Goal: Transaction & Acquisition: Purchase product/service

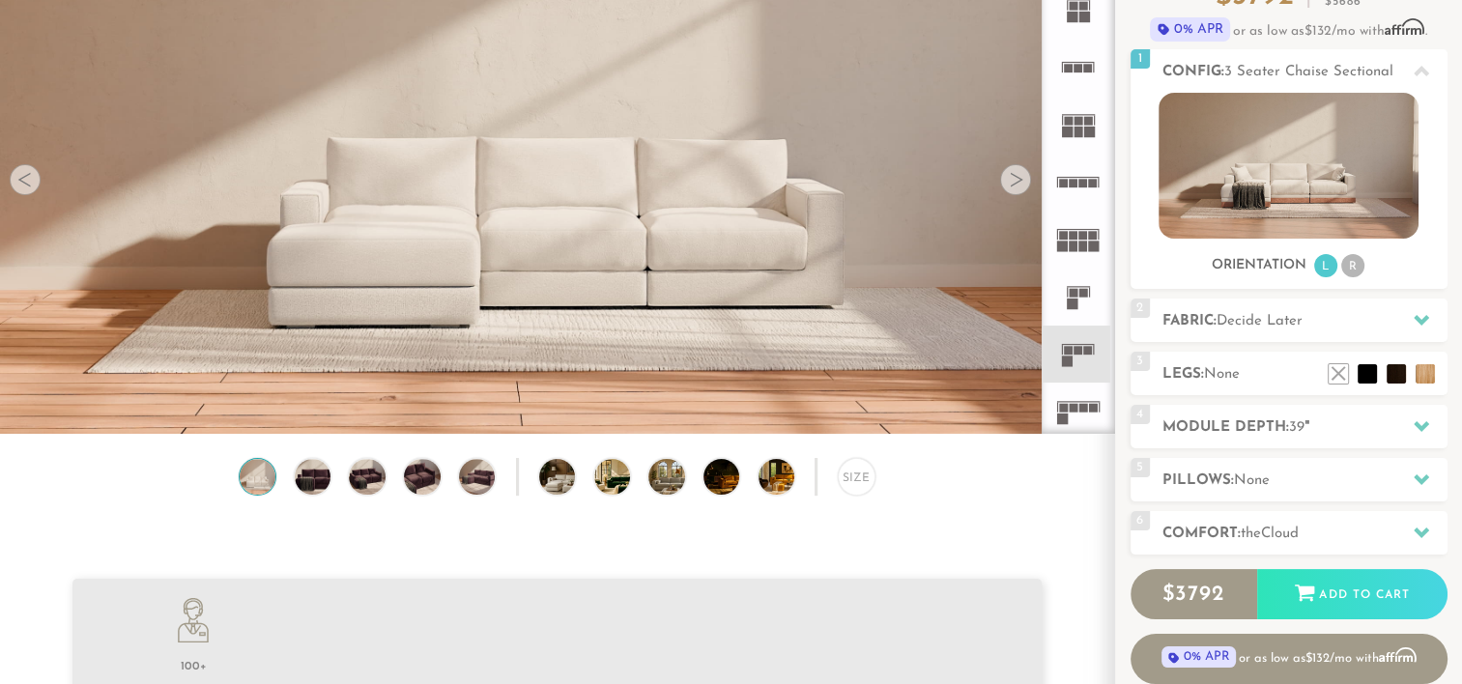
scroll to position [195, 0]
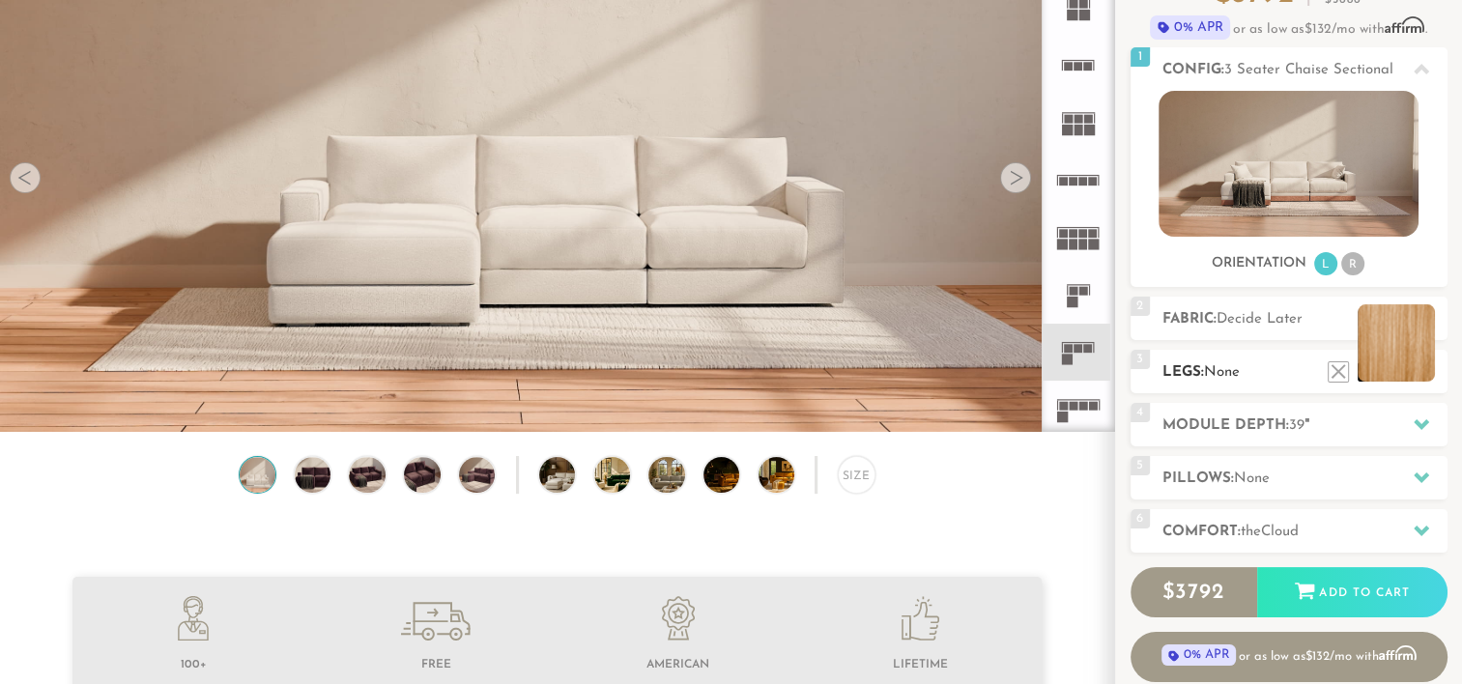
click at [1420, 370] on li at bounding box center [1396, 342] width 77 height 77
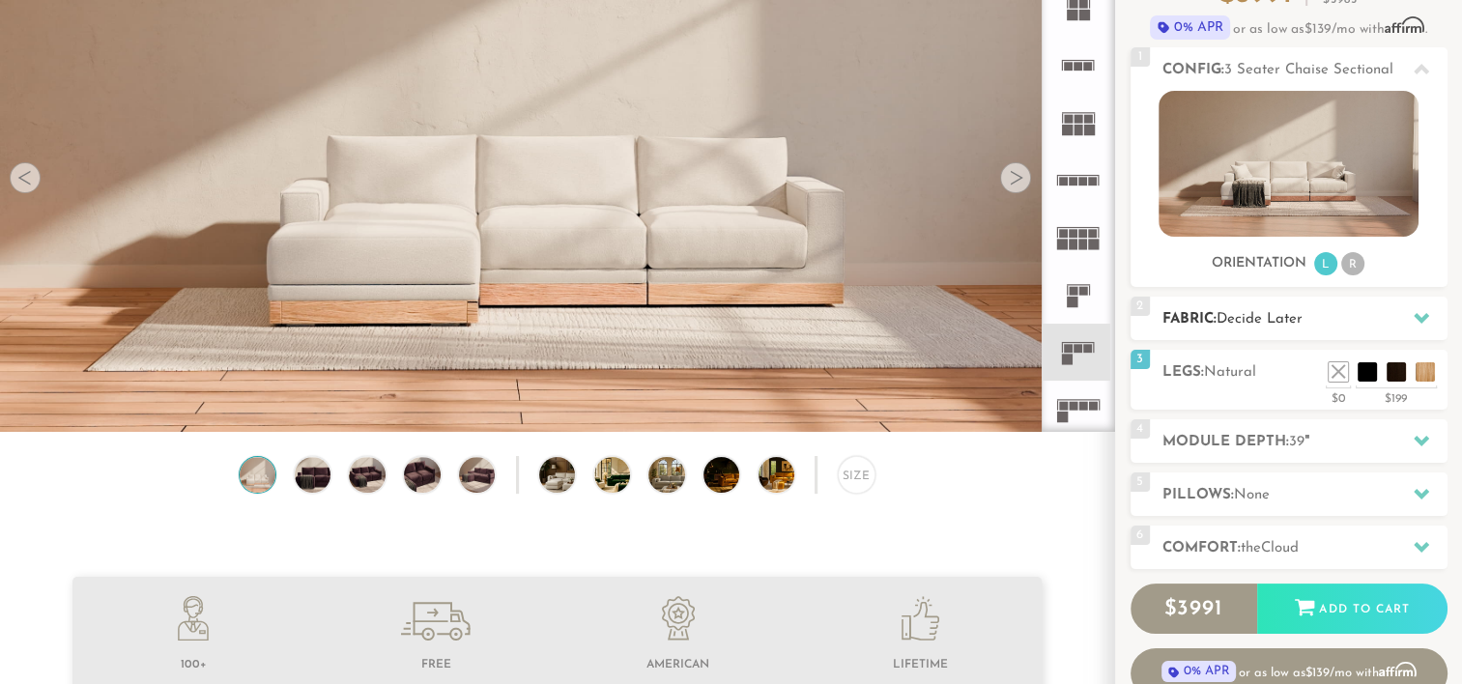
click at [1422, 314] on icon at bounding box center [1421, 317] width 15 height 15
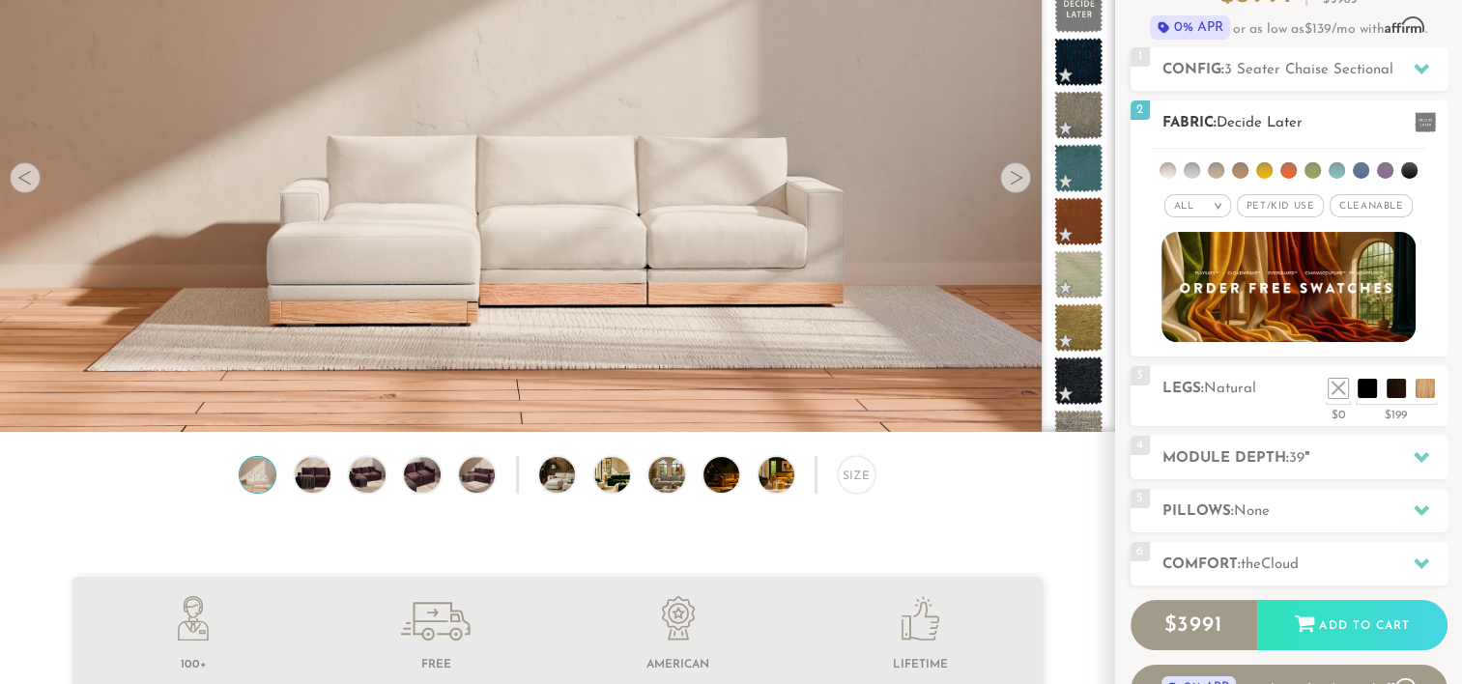
click at [1266, 166] on li at bounding box center [1264, 170] width 16 height 16
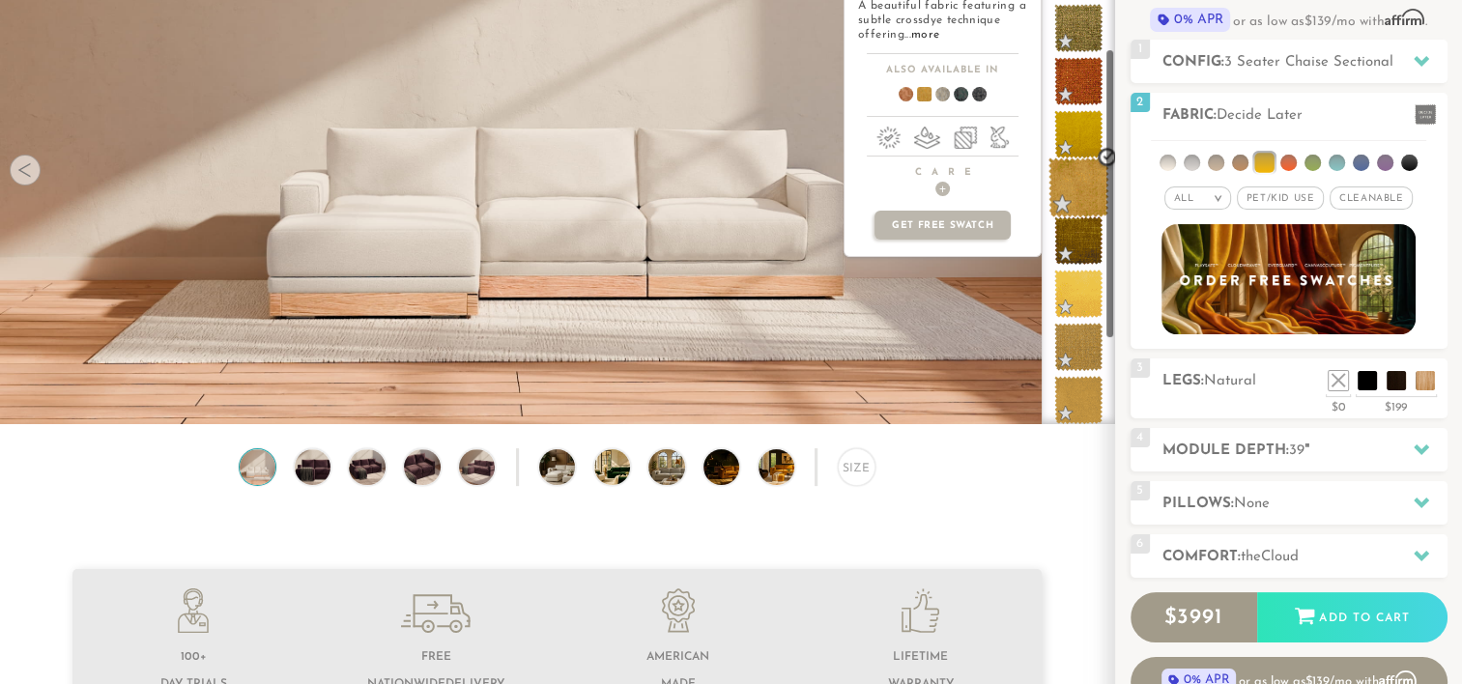
scroll to position [402, 0]
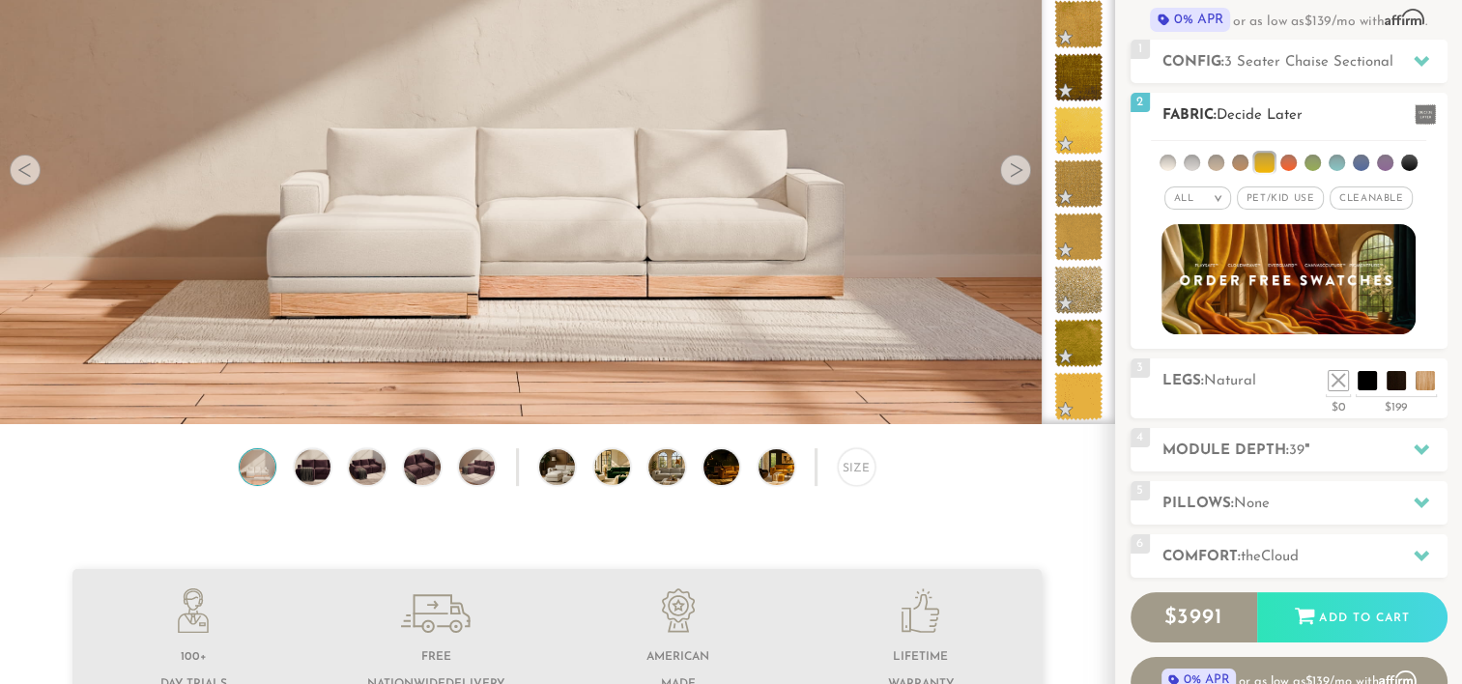
click at [1194, 158] on li at bounding box center [1192, 163] width 16 height 16
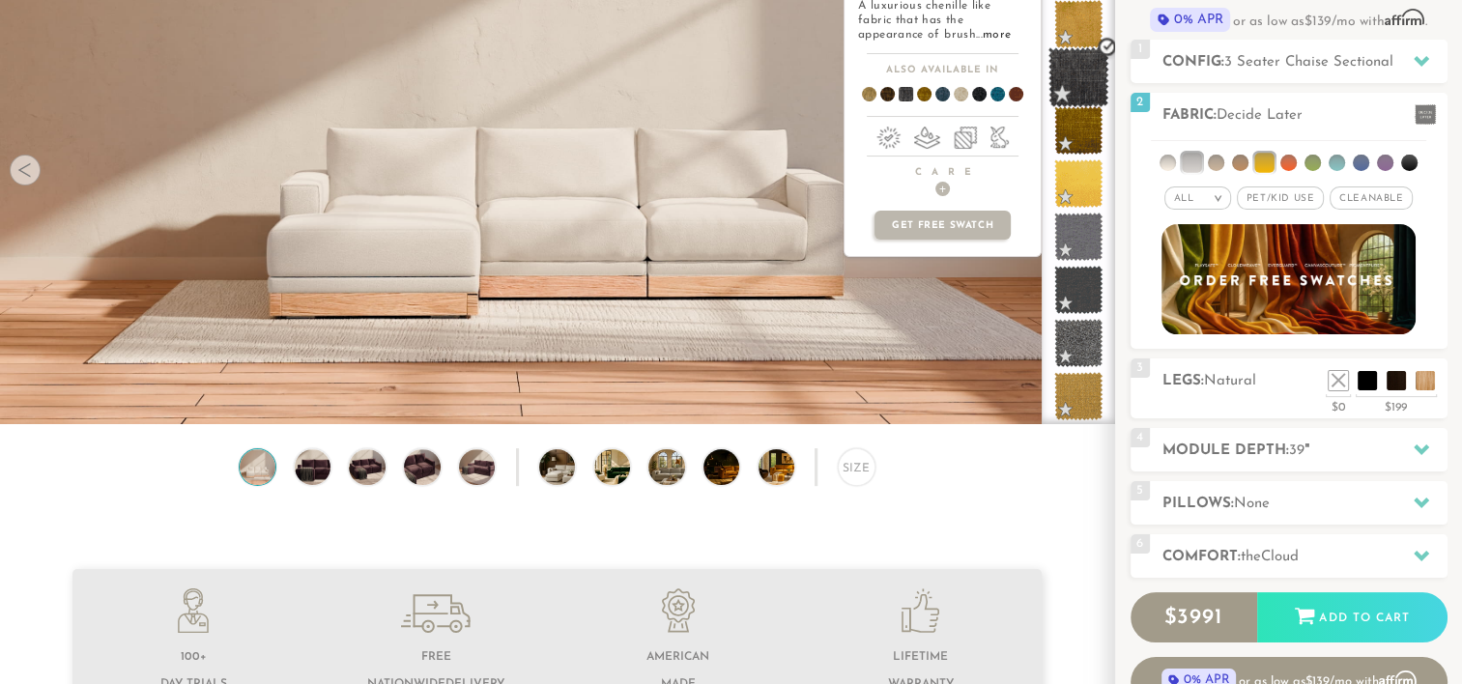
click at [1077, 70] on span at bounding box center [1078, 77] width 61 height 61
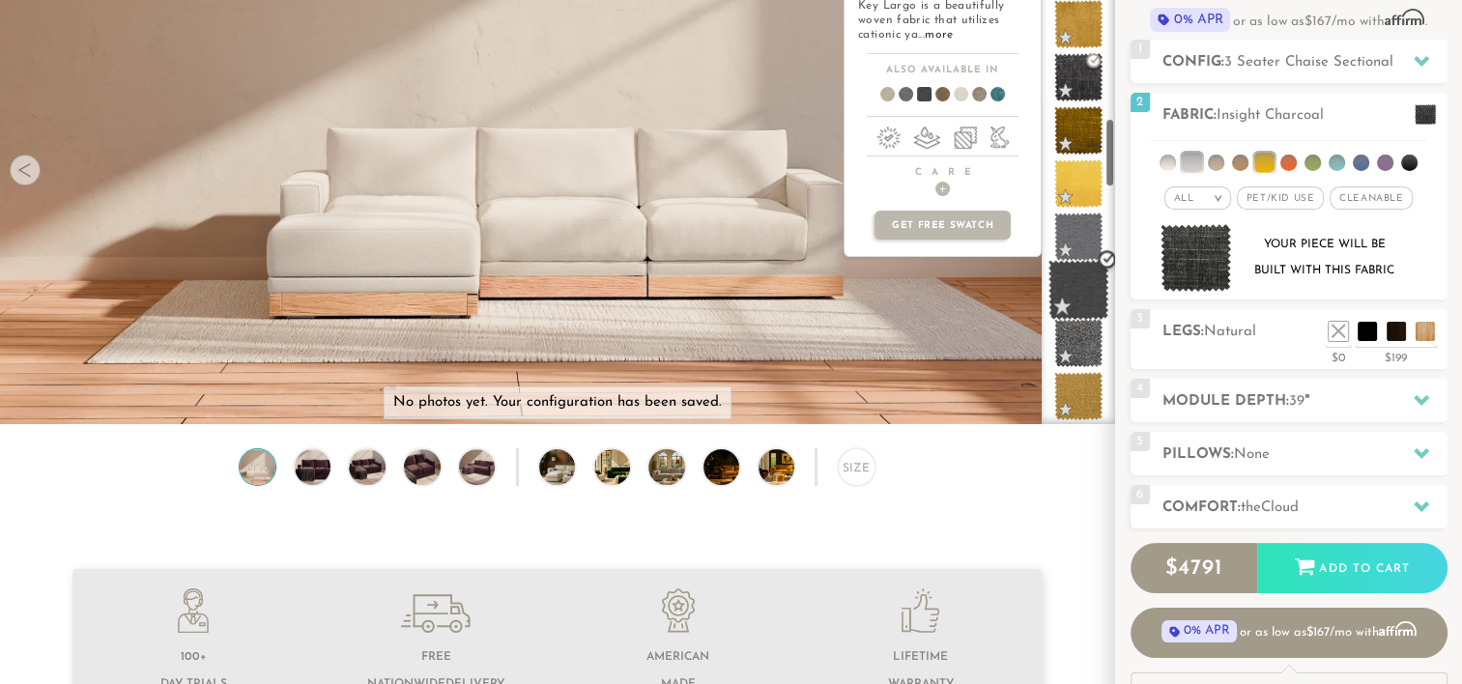
click at [1077, 292] on span at bounding box center [1078, 290] width 61 height 61
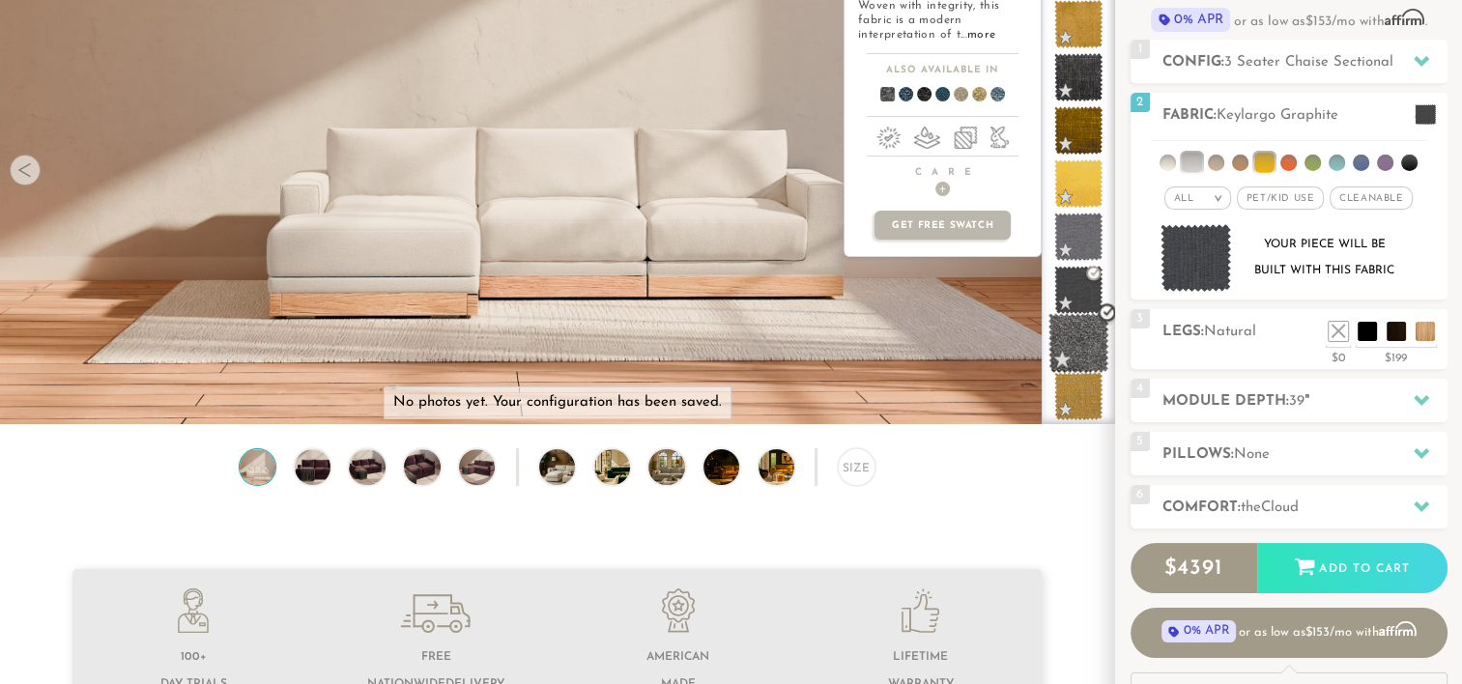
click at [1081, 331] on span at bounding box center [1078, 343] width 61 height 61
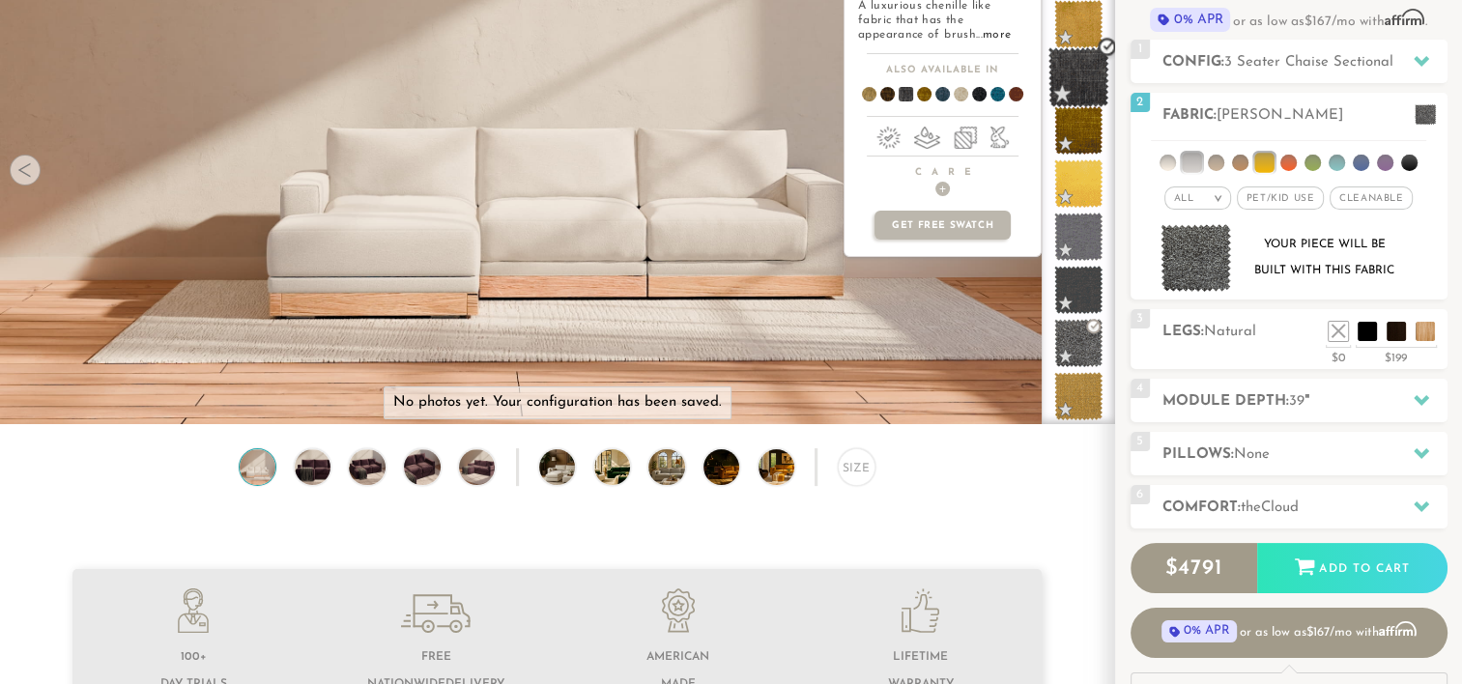
click at [1067, 70] on span at bounding box center [1078, 77] width 61 height 61
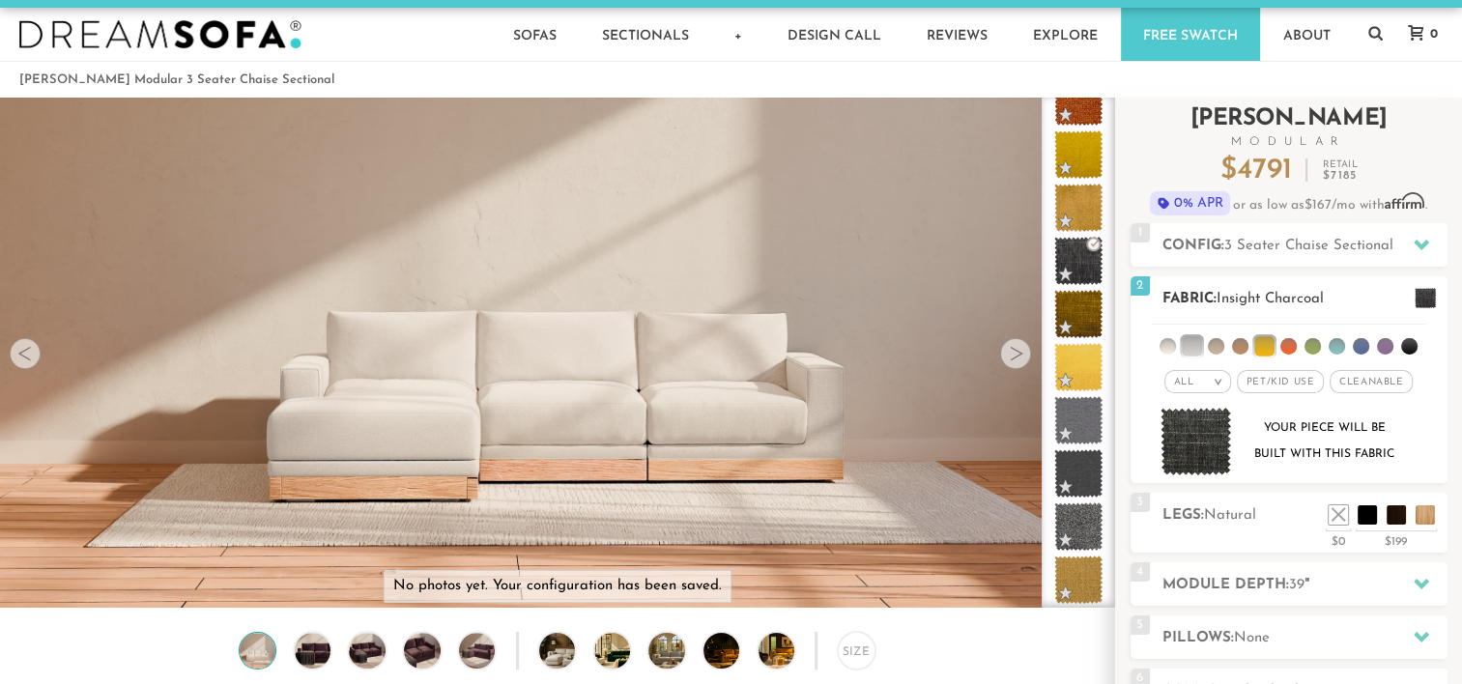
scroll to position [15, 0]
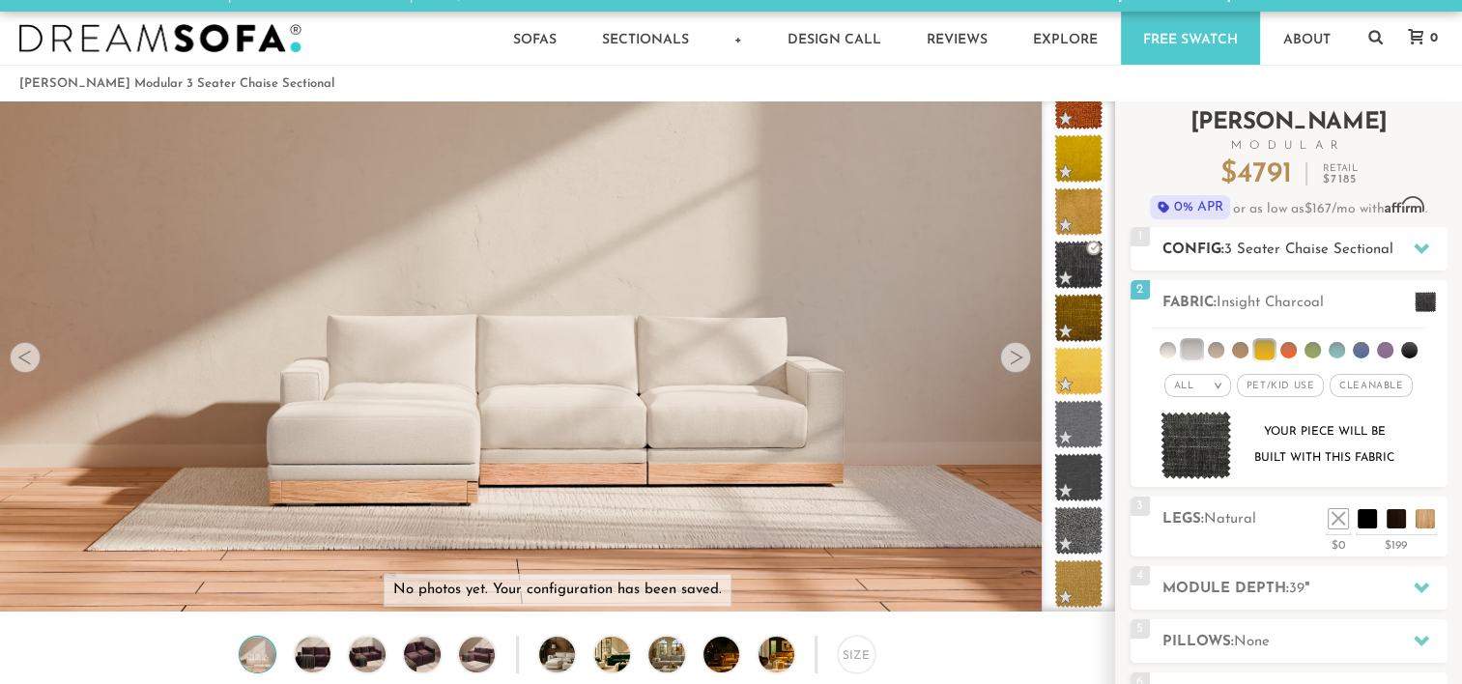
click at [1426, 242] on icon at bounding box center [1421, 248] width 15 height 15
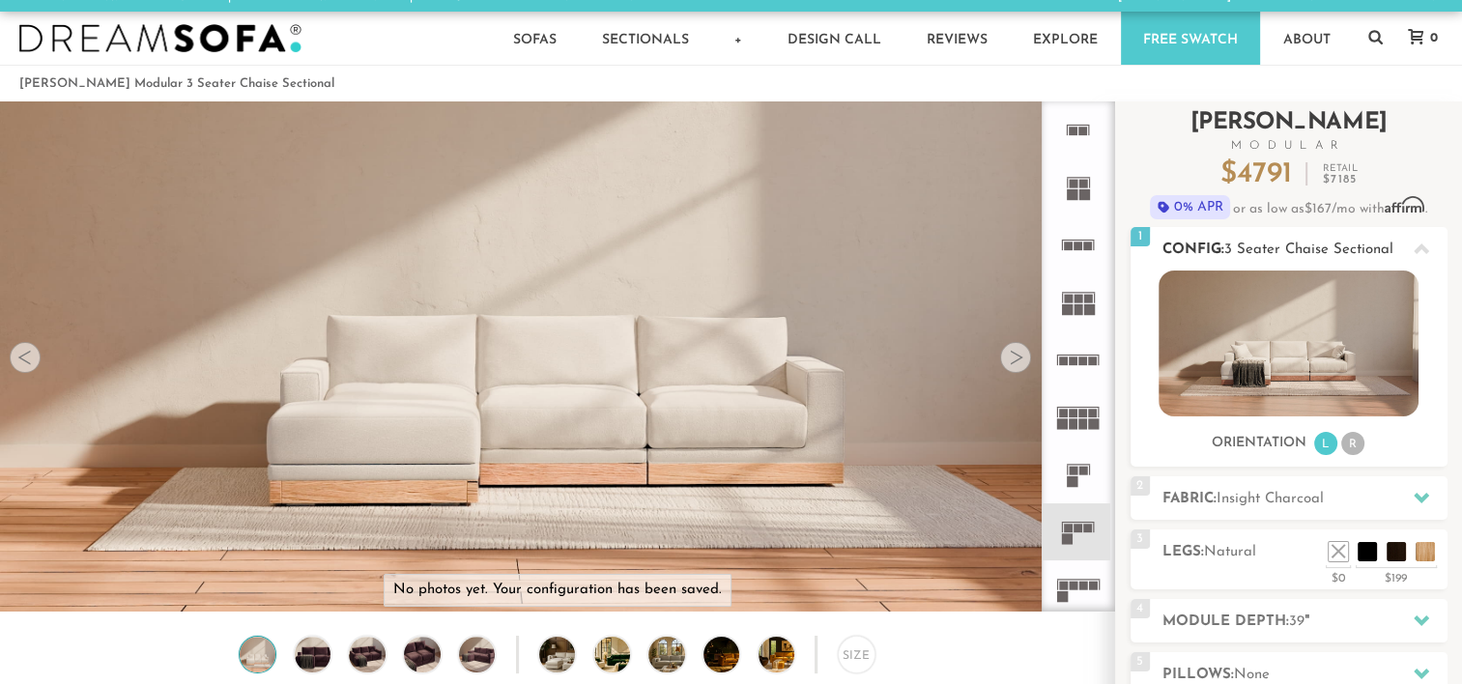
click at [1426, 242] on icon at bounding box center [1421, 249] width 15 height 15
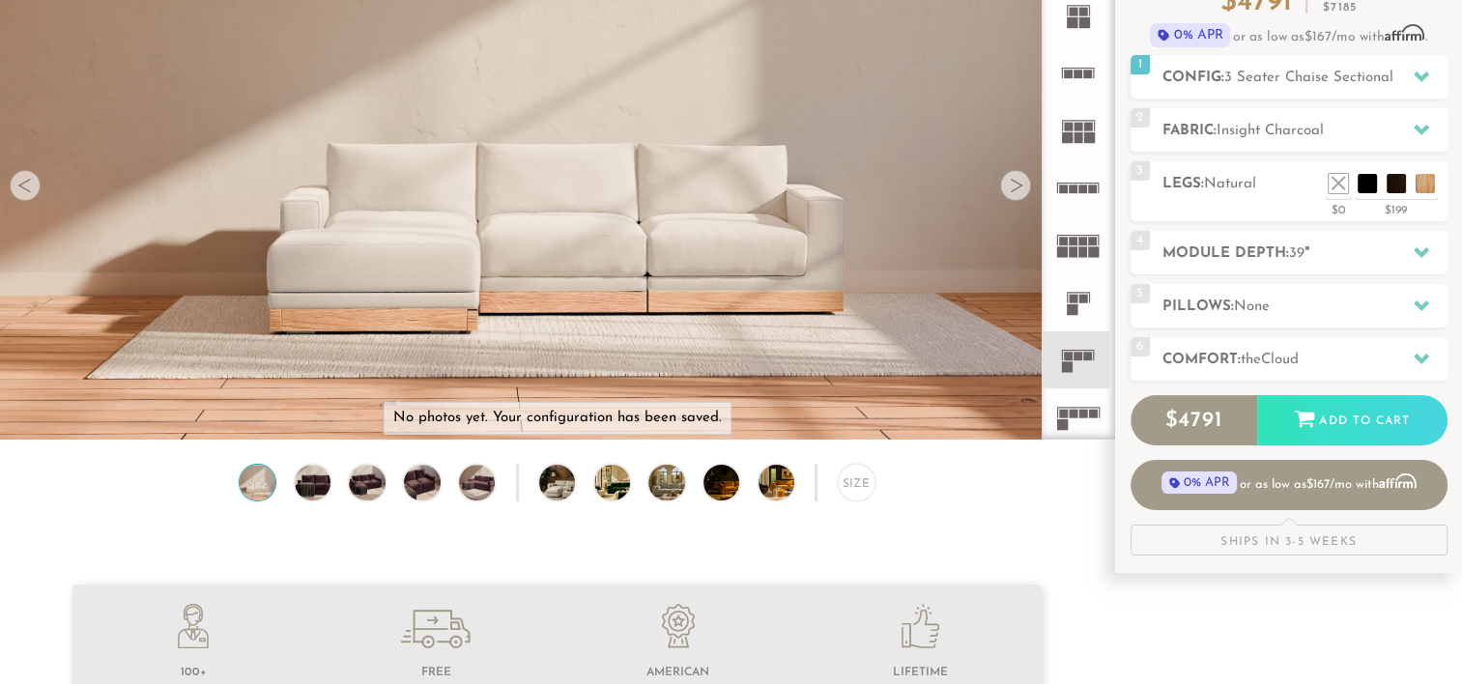
scroll to position [193, 0]
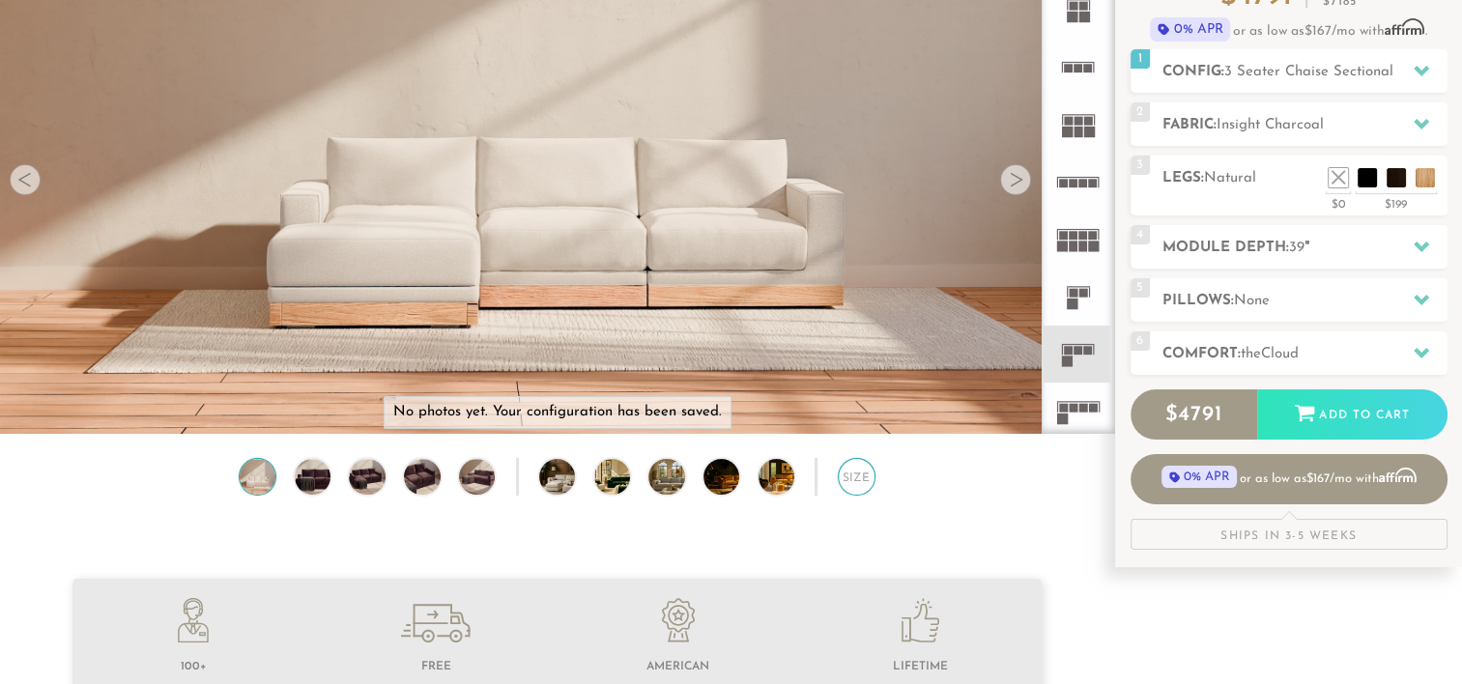
click at [839, 484] on div "Size" at bounding box center [857, 477] width 38 height 38
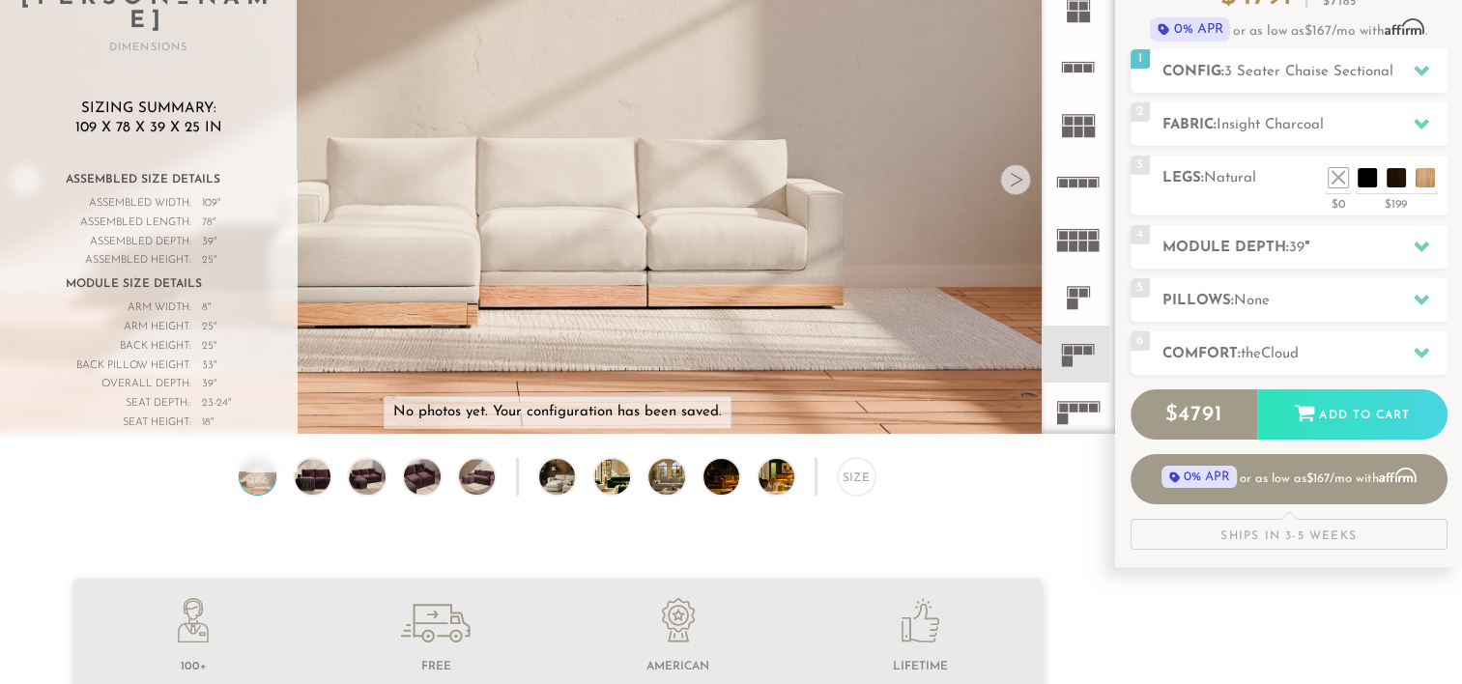
click at [1015, 182] on div at bounding box center [1015, 179] width 31 height 31
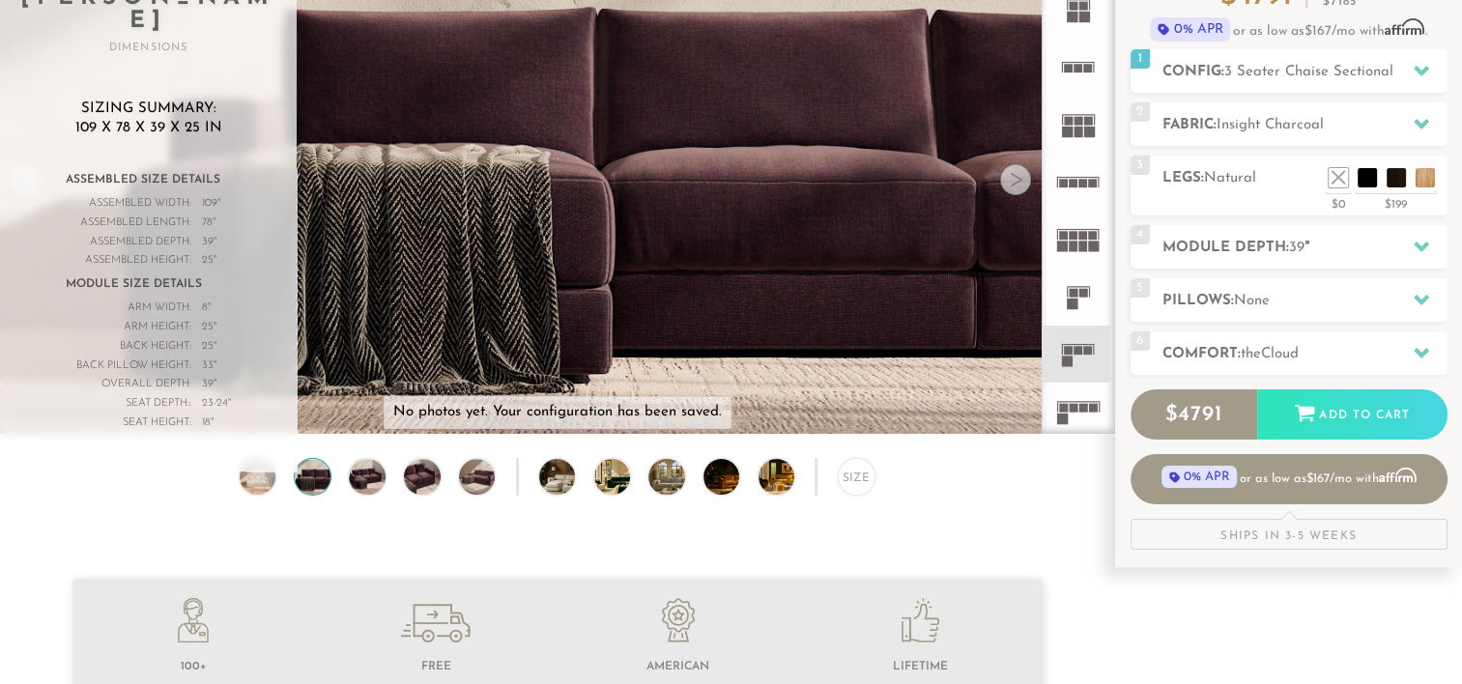
click at [1015, 182] on div at bounding box center [1015, 179] width 31 height 31
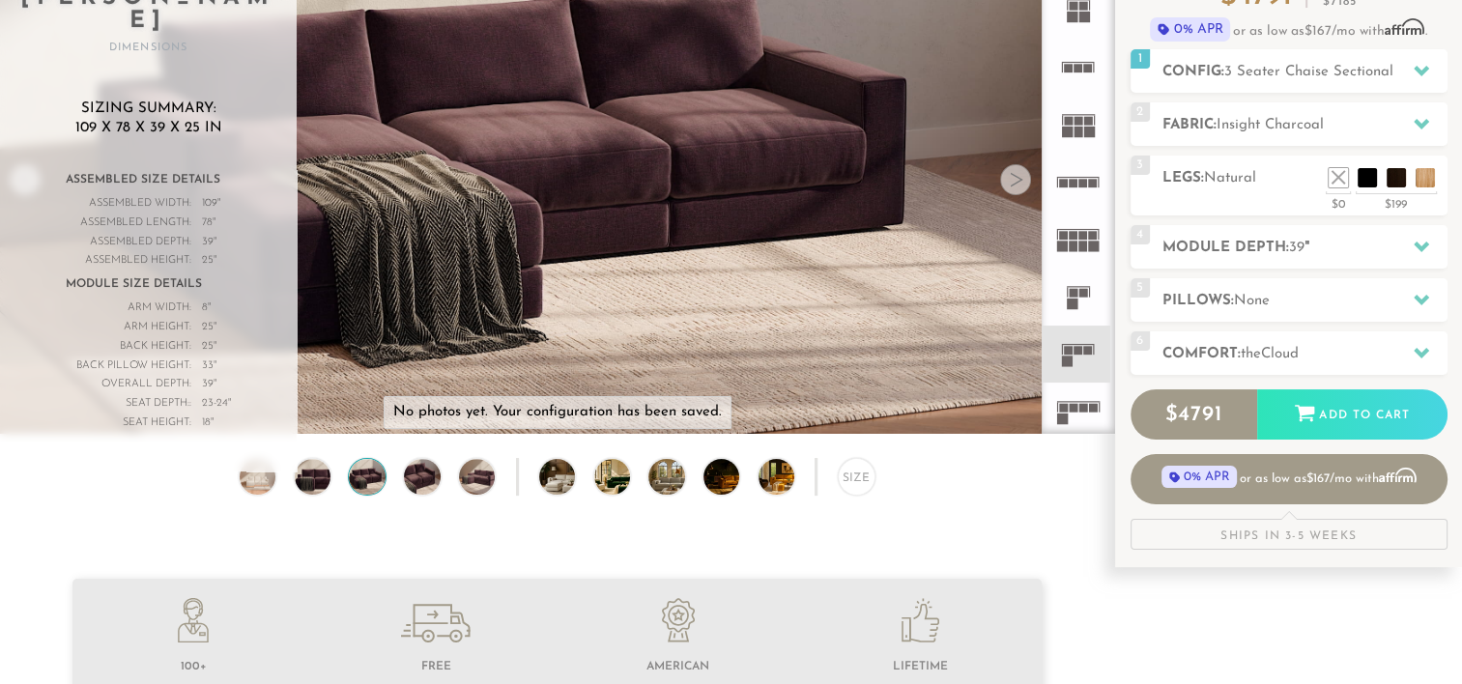
click at [1015, 182] on div at bounding box center [1015, 179] width 31 height 31
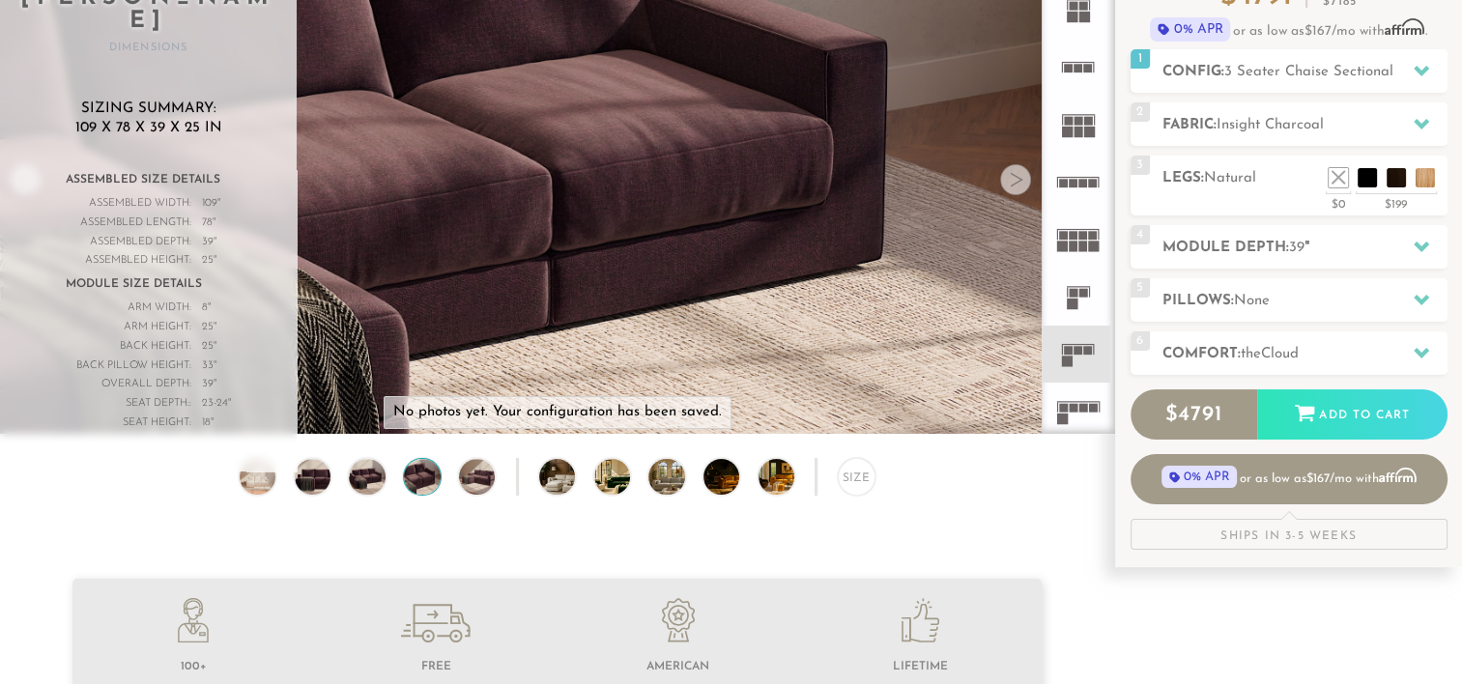
click at [1015, 182] on div at bounding box center [1015, 179] width 31 height 31
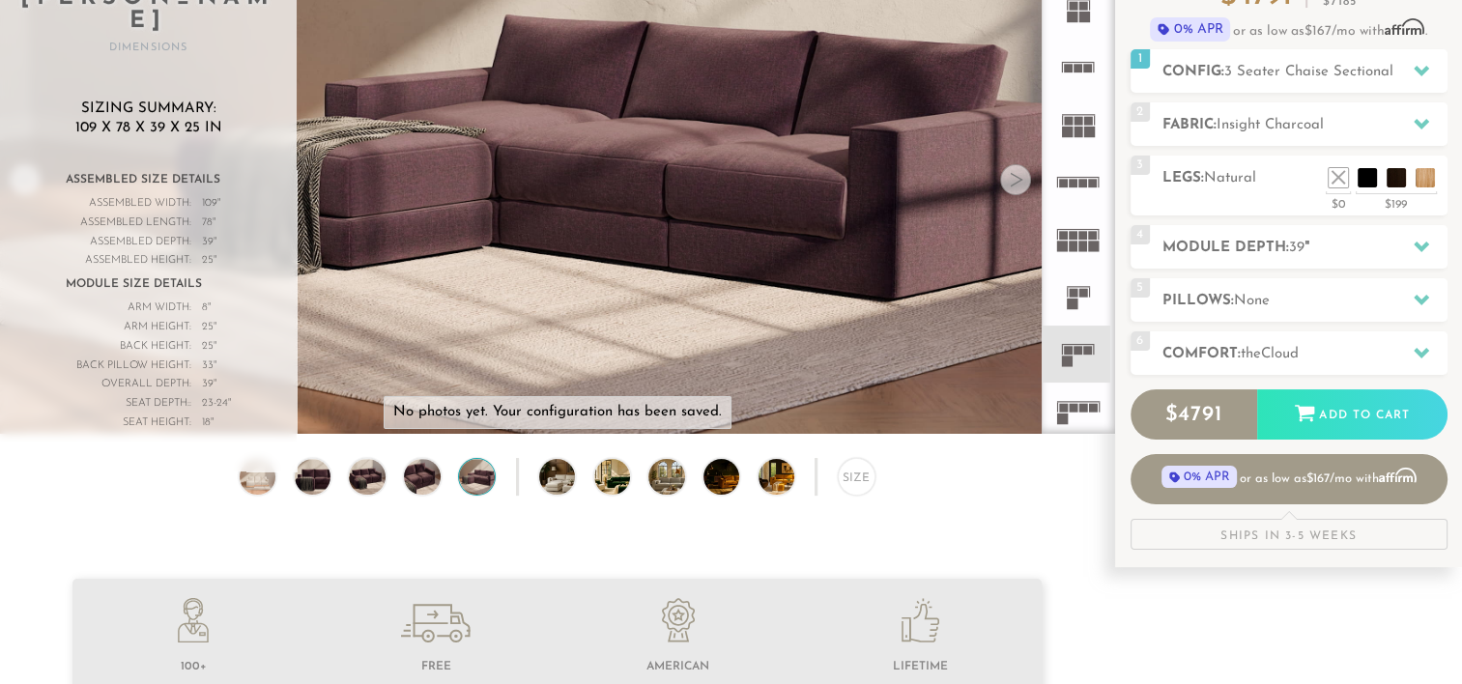
click at [1015, 182] on div at bounding box center [1015, 179] width 31 height 31
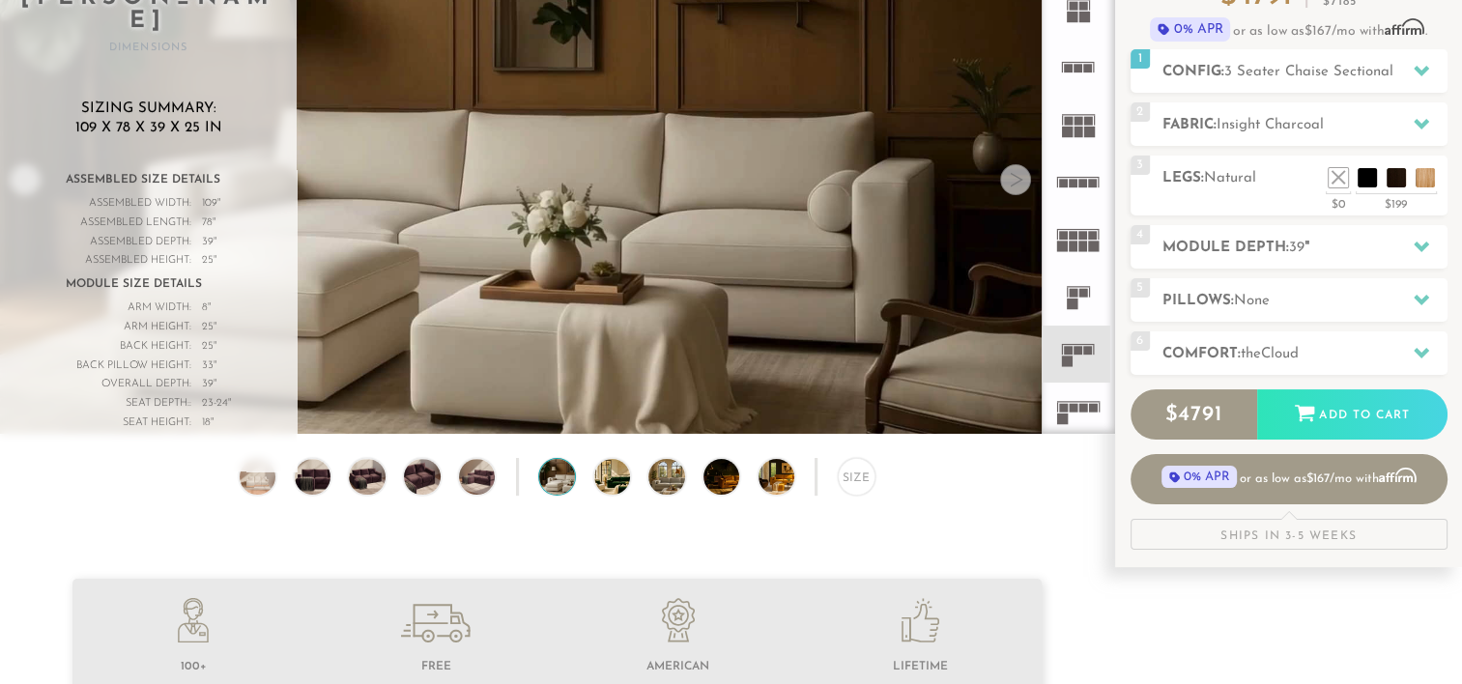
click at [1015, 182] on div at bounding box center [1015, 179] width 31 height 31
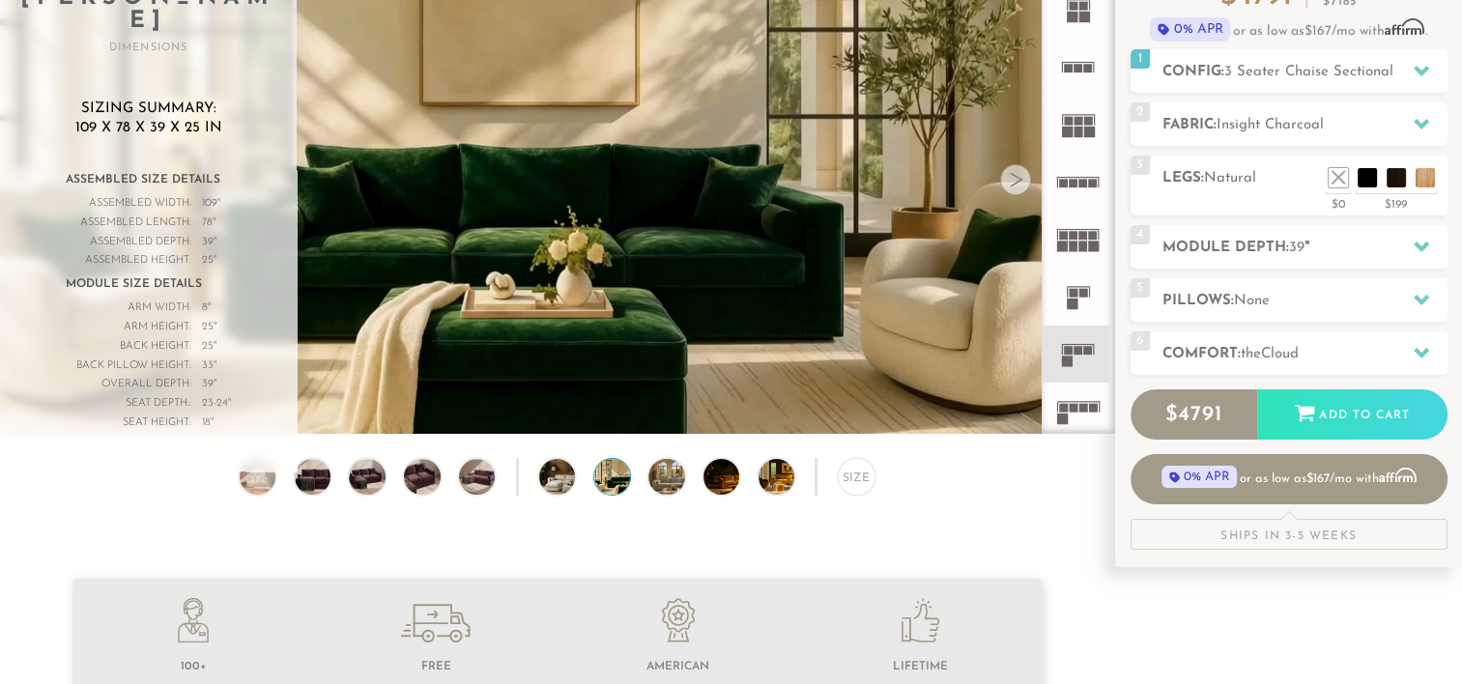
click at [1015, 182] on div at bounding box center [1015, 179] width 31 height 31
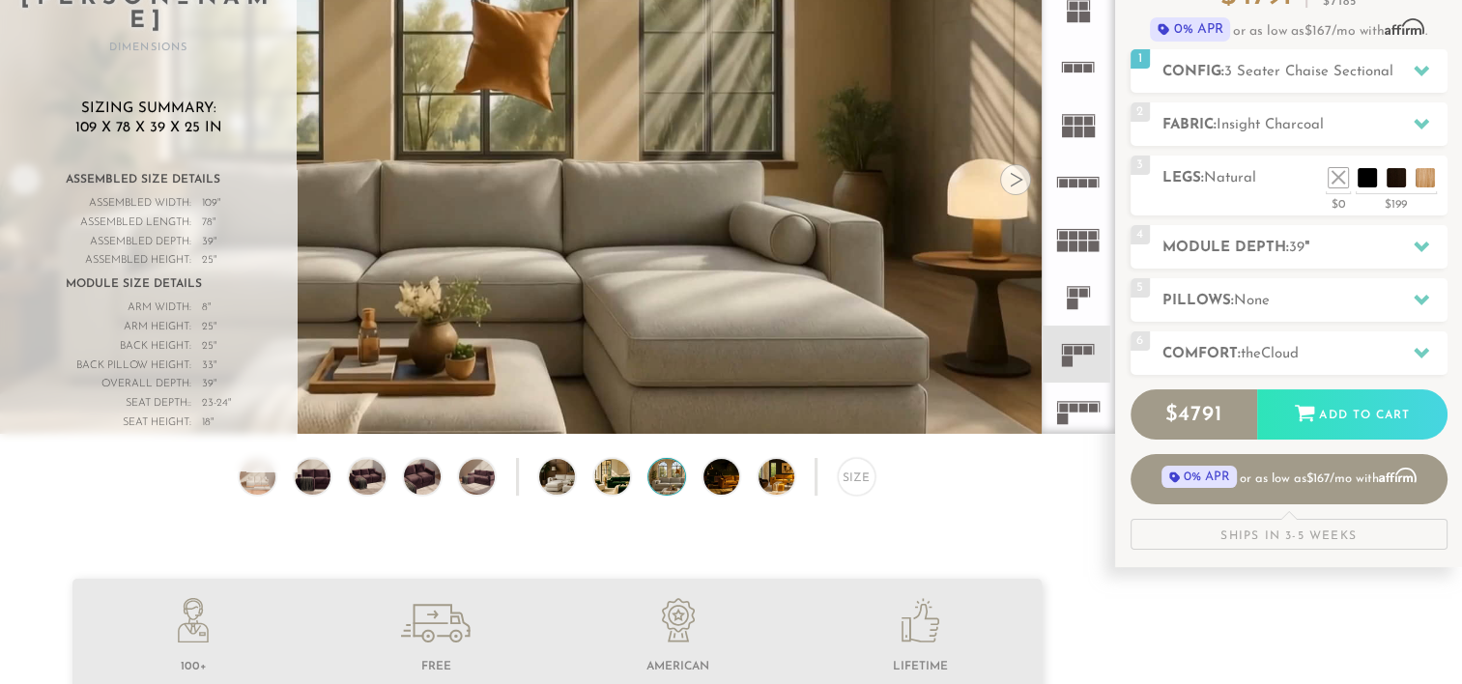
click at [1015, 182] on div at bounding box center [1015, 179] width 31 height 31
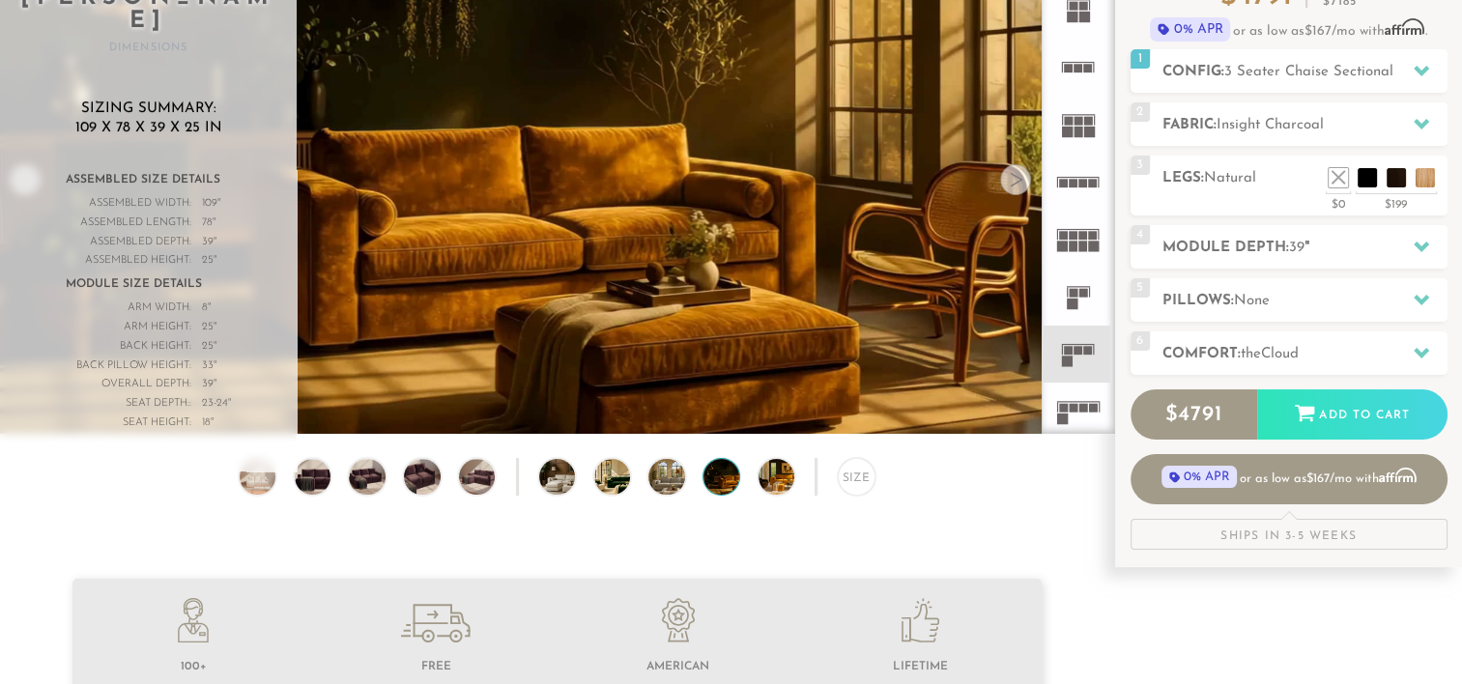
click at [1015, 182] on div at bounding box center [1015, 179] width 31 height 31
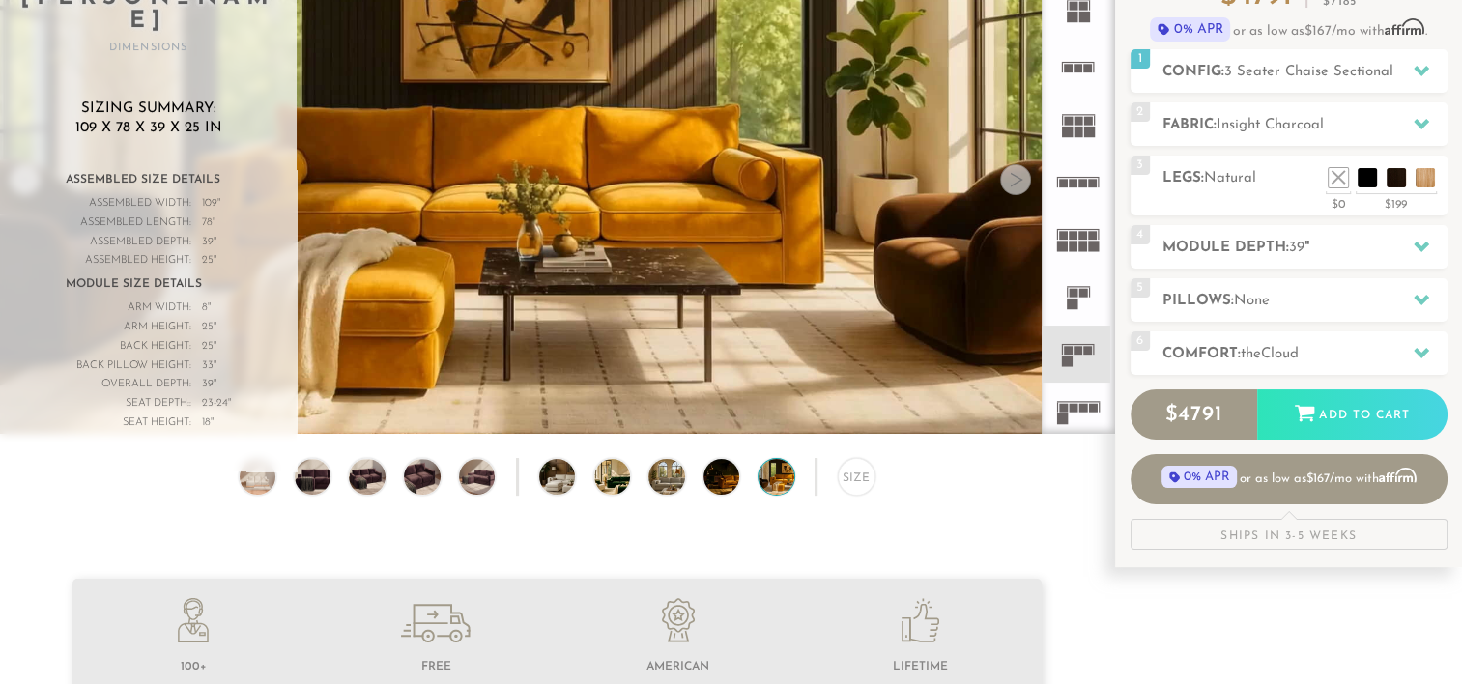
click at [1015, 182] on div at bounding box center [1015, 179] width 31 height 31
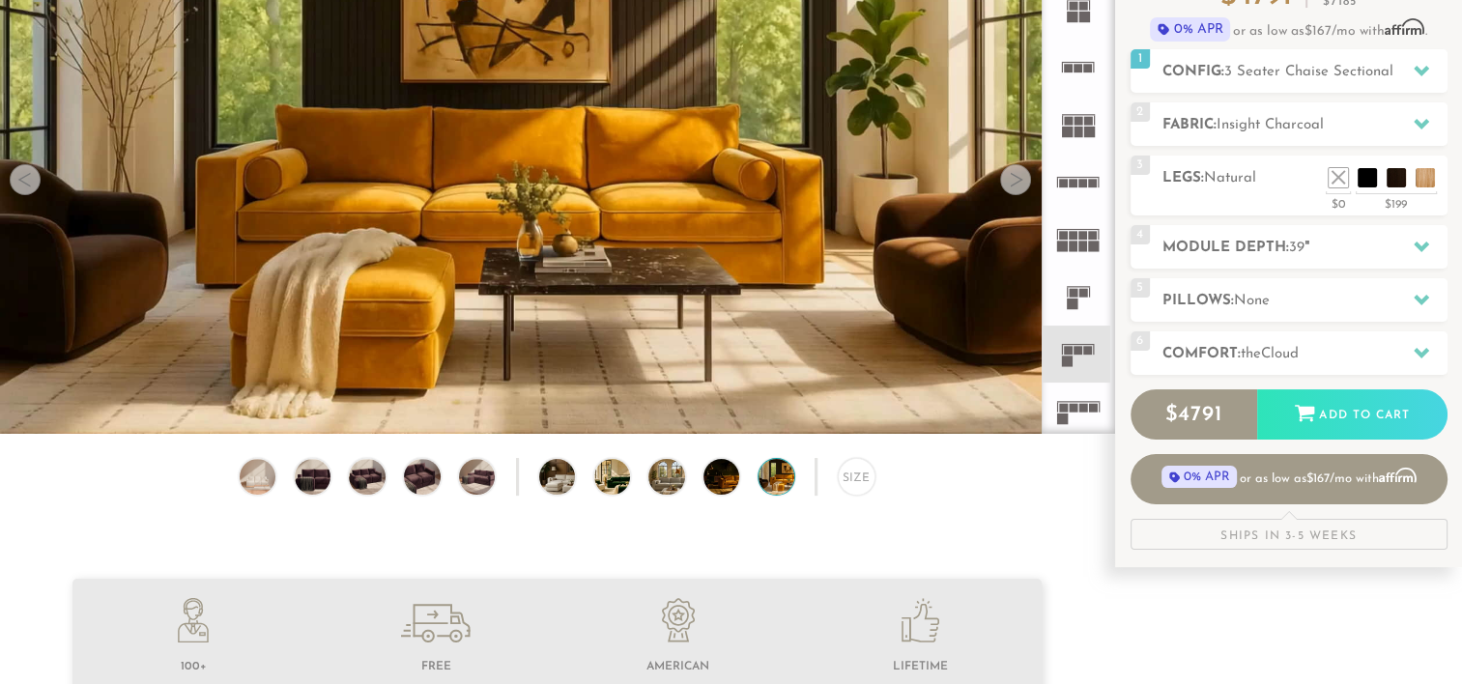
click at [1015, 182] on div at bounding box center [1015, 179] width 31 height 31
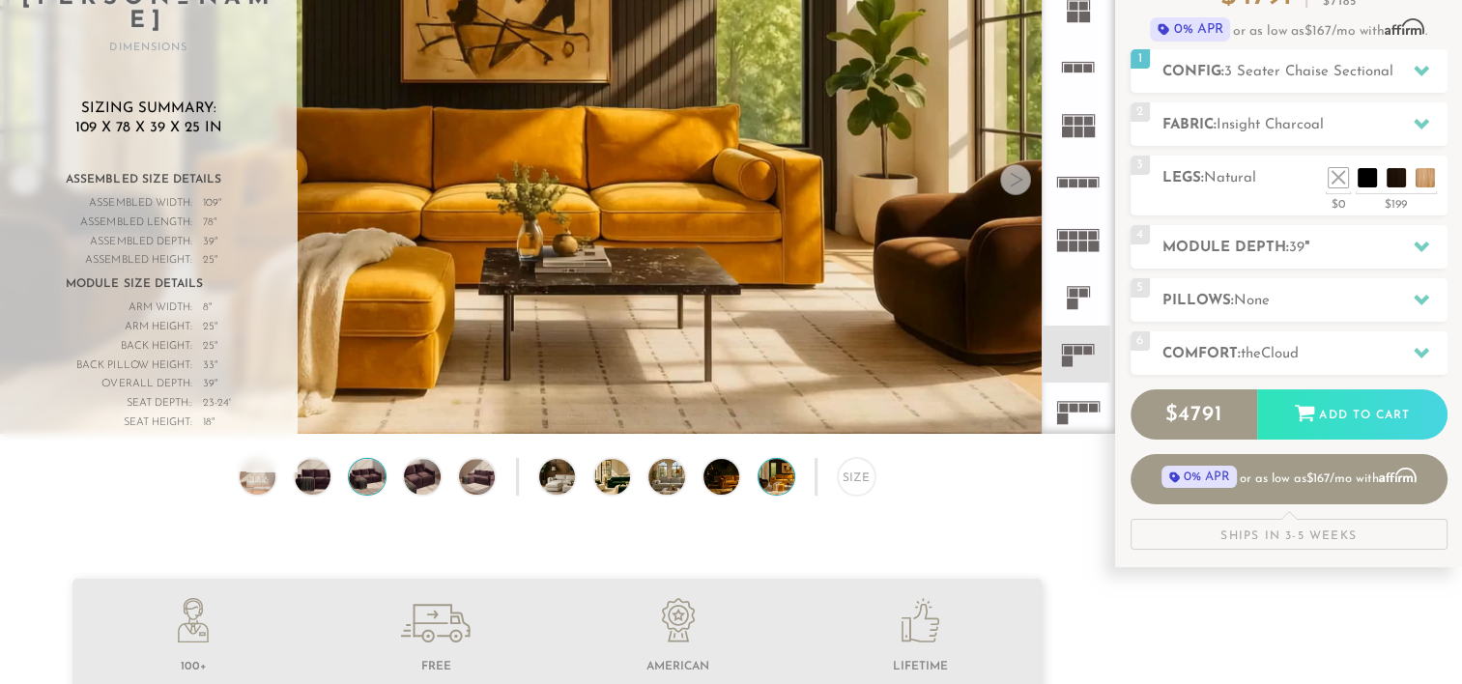
click at [374, 493] on img at bounding box center [367, 477] width 43 height 36
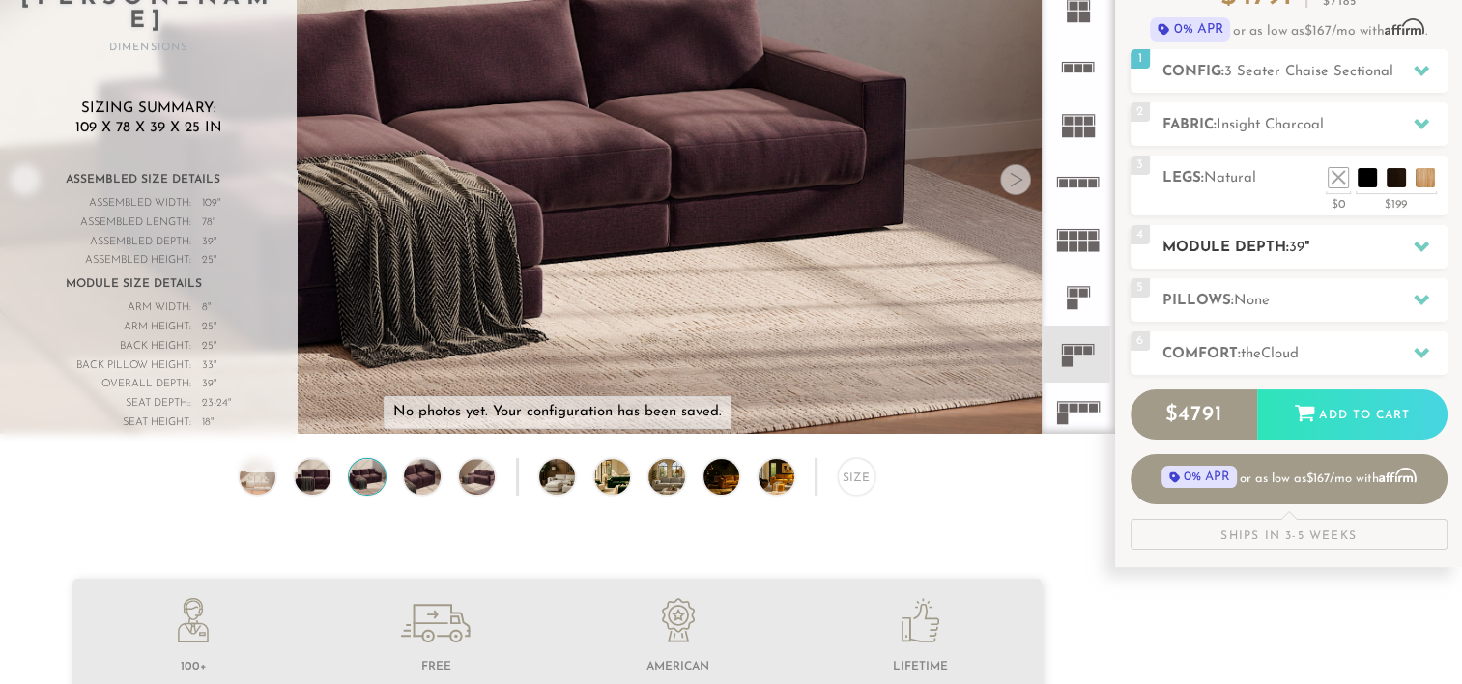
click at [1424, 249] on icon at bounding box center [1421, 246] width 15 height 15
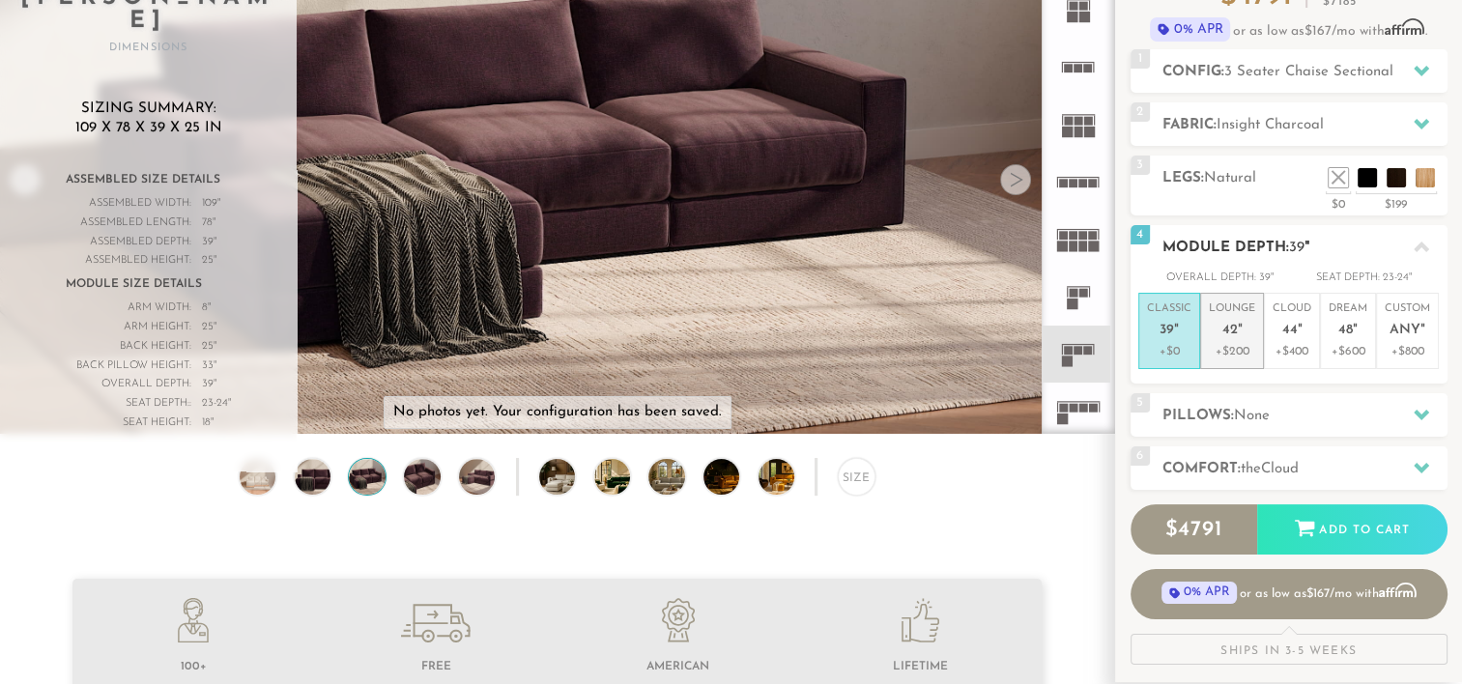
click at [1238, 325] on em """ at bounding box center [1240, 331] width 5 height 16
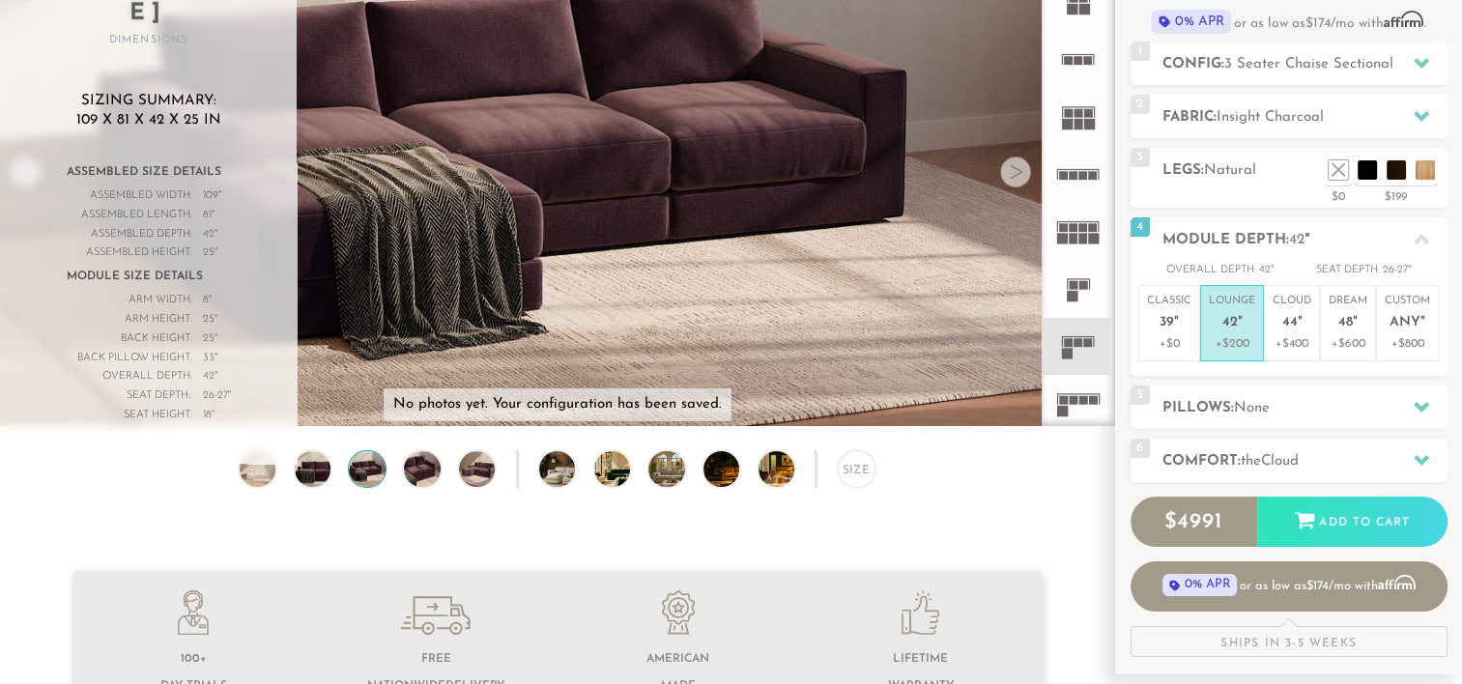
scroll to position [202, 0]
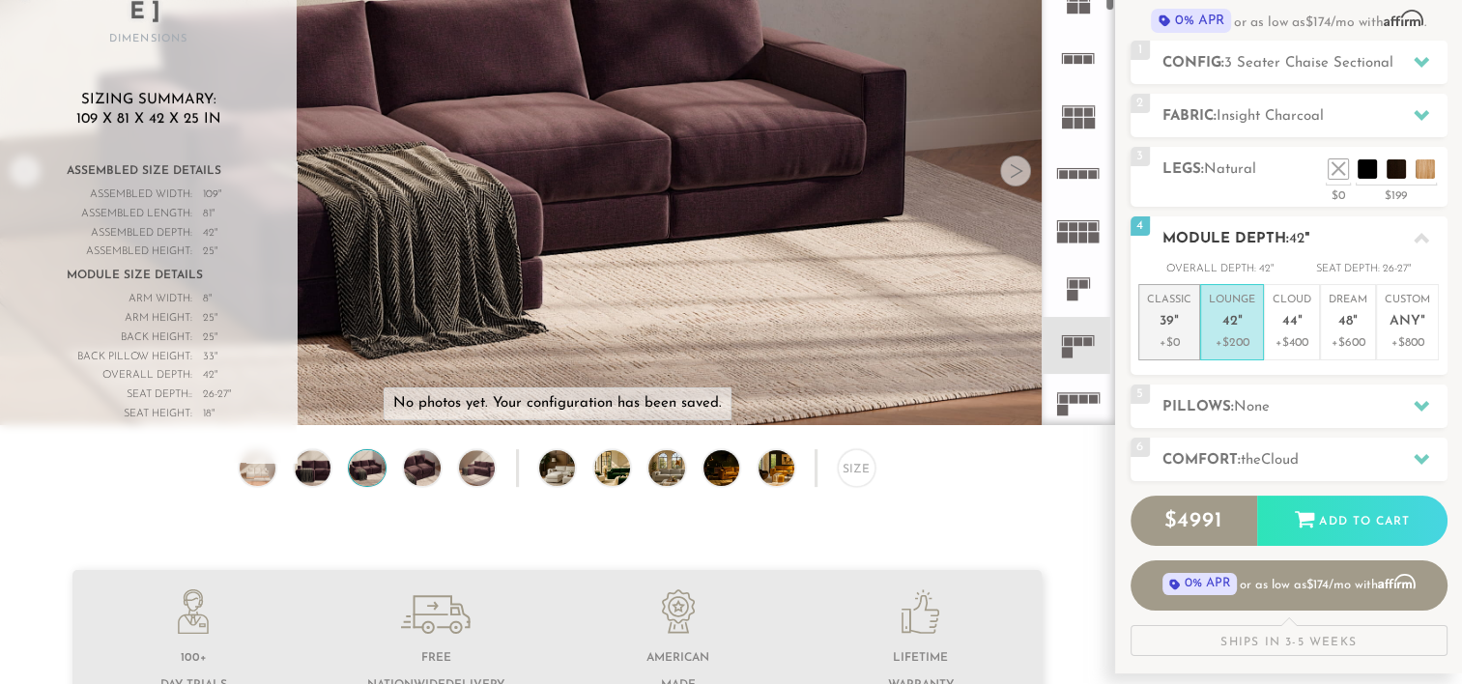
click at [1175, 307] on p "Classic 39 "" at bounding box center [1169, 314] width 44 height 42
click at [1250, 309] on p "Lounge 42 "" at bounding box center [1232, 314] width 46 height 42
click at [1286, 314] on span "44" at bounding box center [1289, 322] width 15 height 16
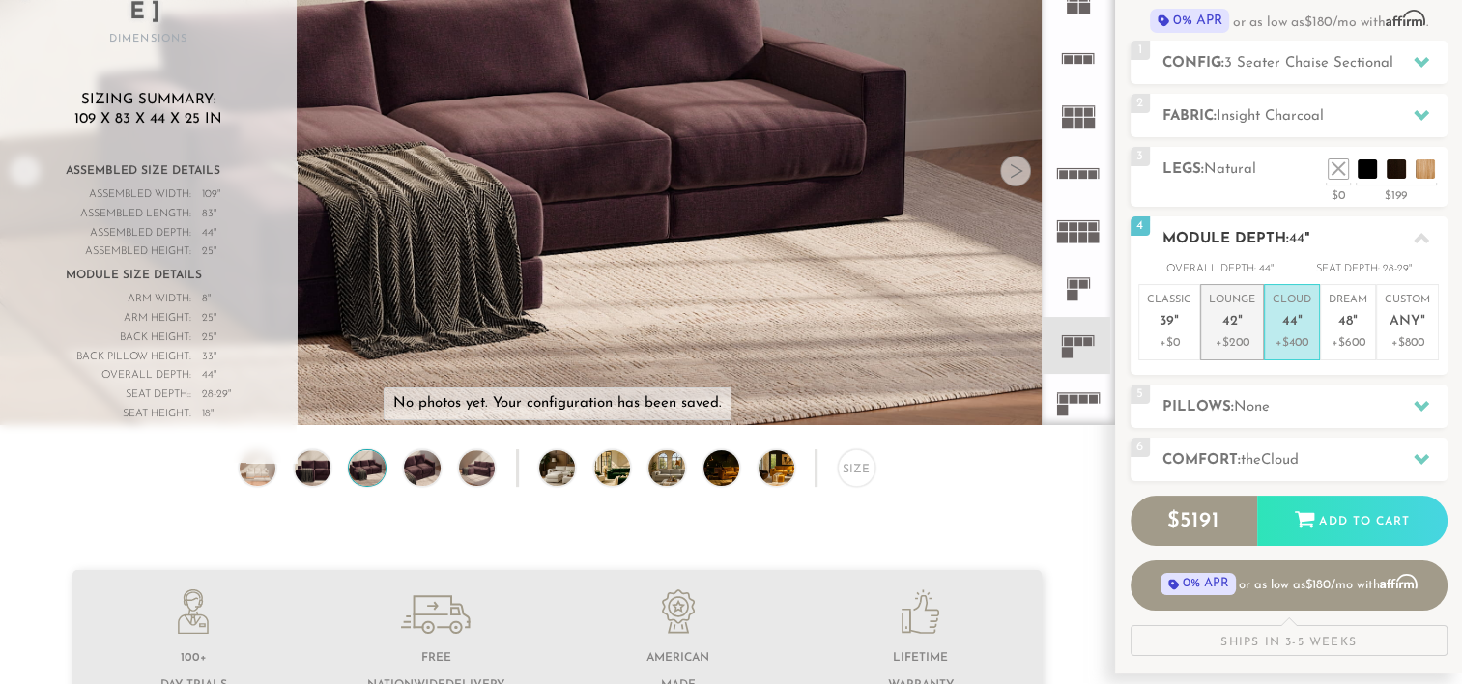
click at [1228, 323] on span "42" at bounding box center [1229, 322] width 15 height 16
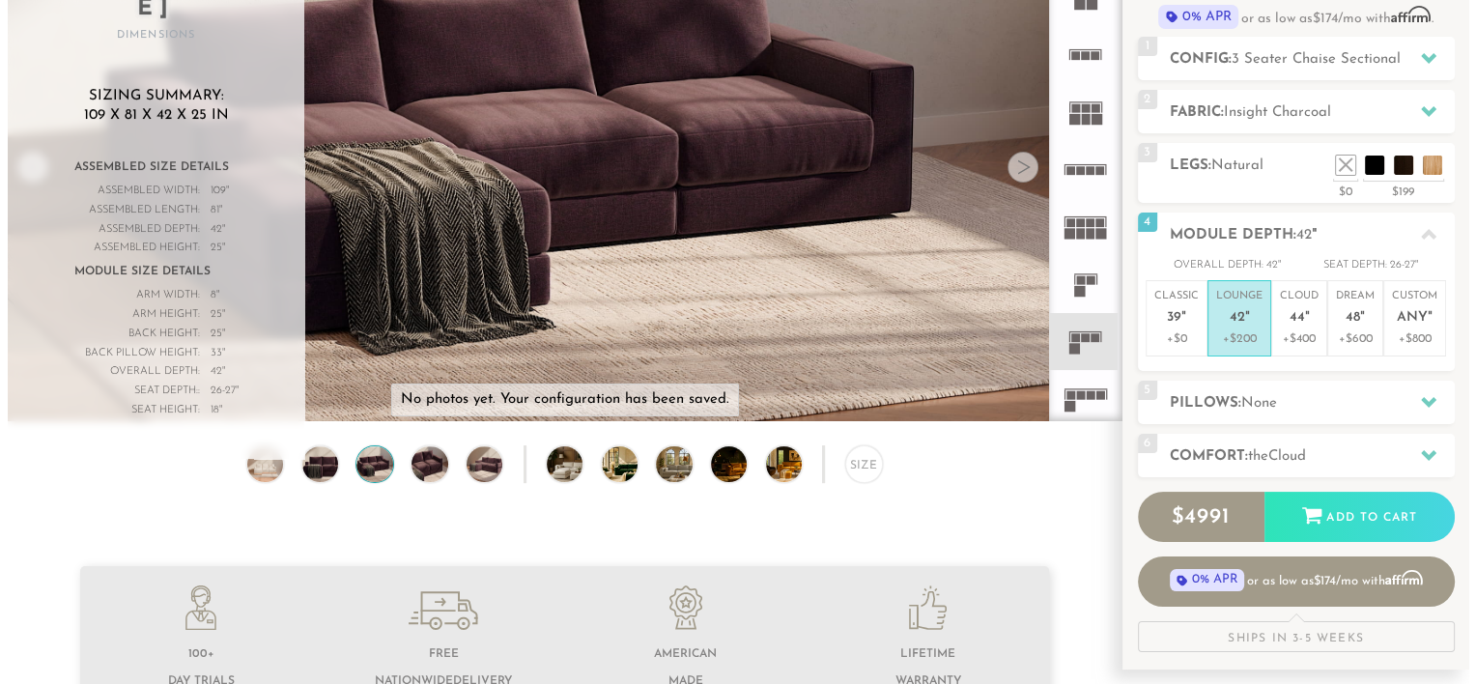
scroll to position [209, 0]
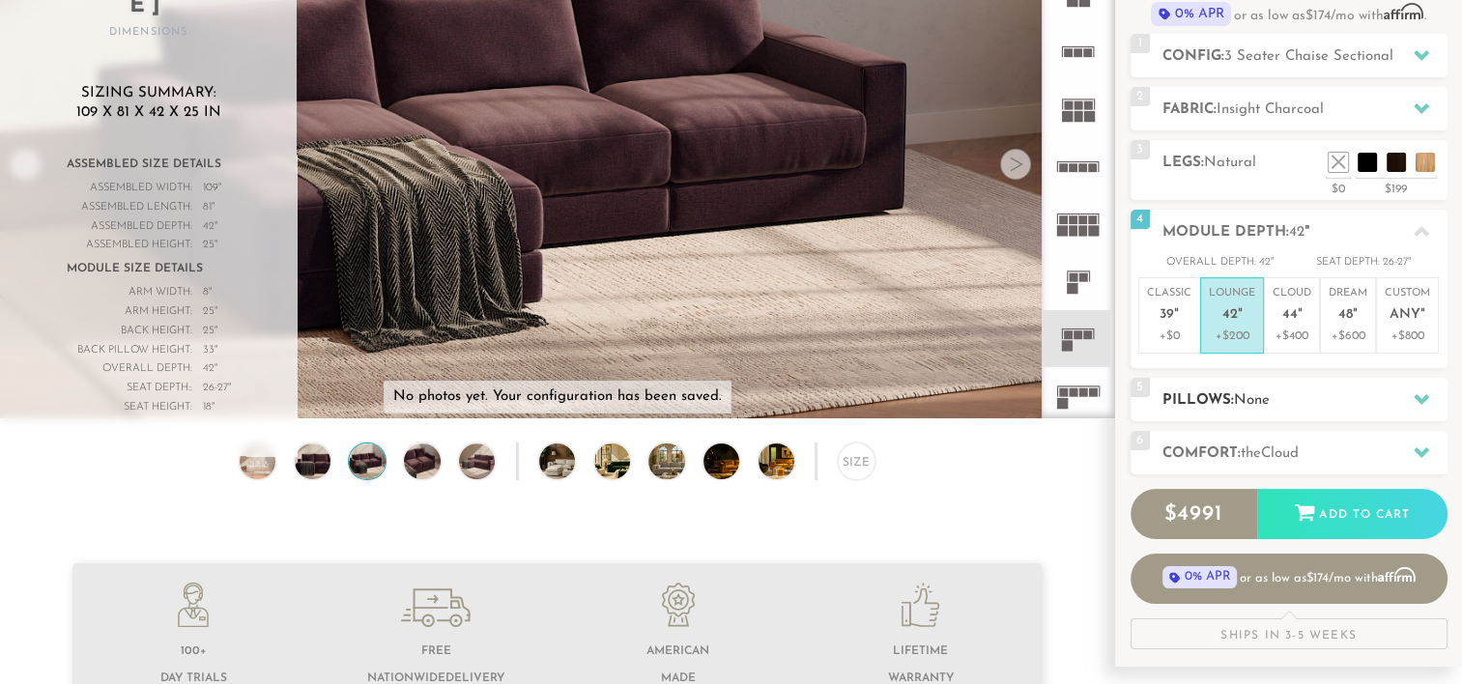
click at [1430, 391] on div at bounding box center [1421, 400] width 41 height 40
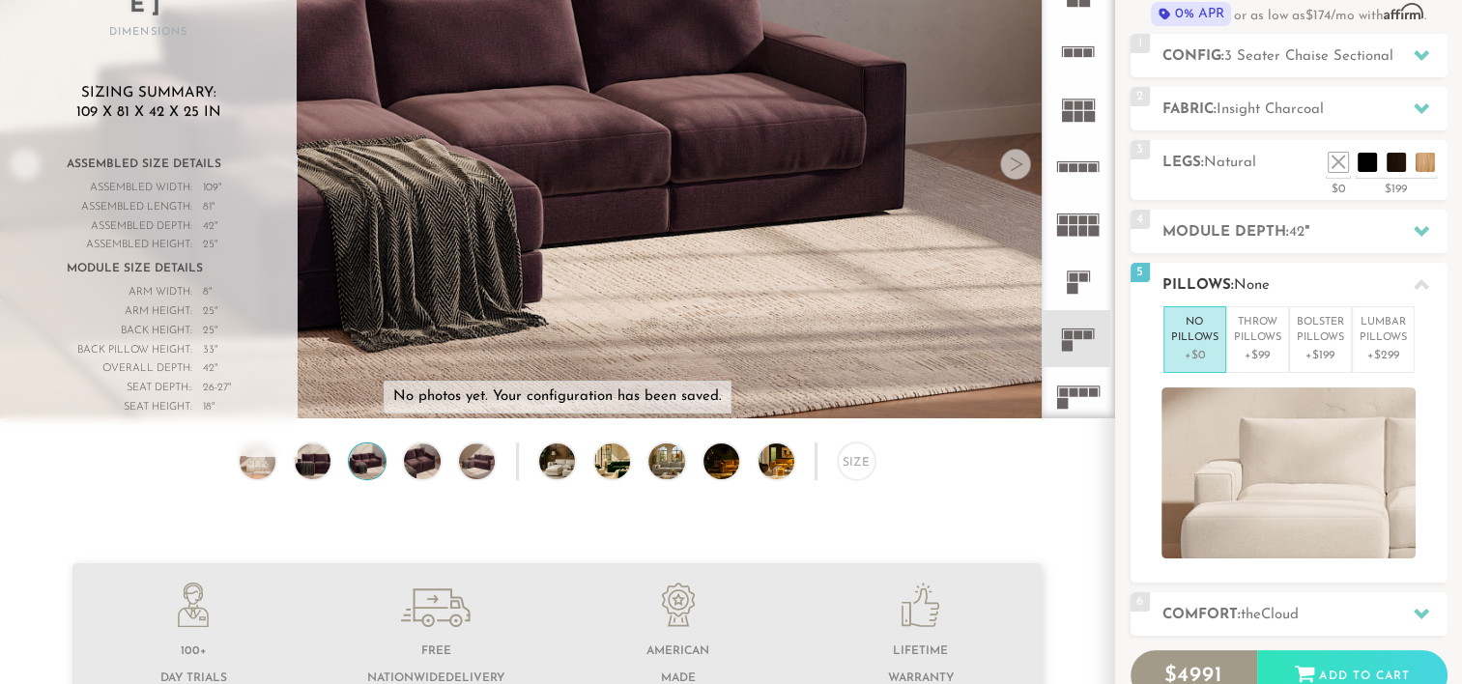
click at [1210, 329] on p "No Pillows" at bounding box center [1194, 331] width 47 height 32
click at [896, 302] on img at bounding box center [557, 132] width 1114 height 627
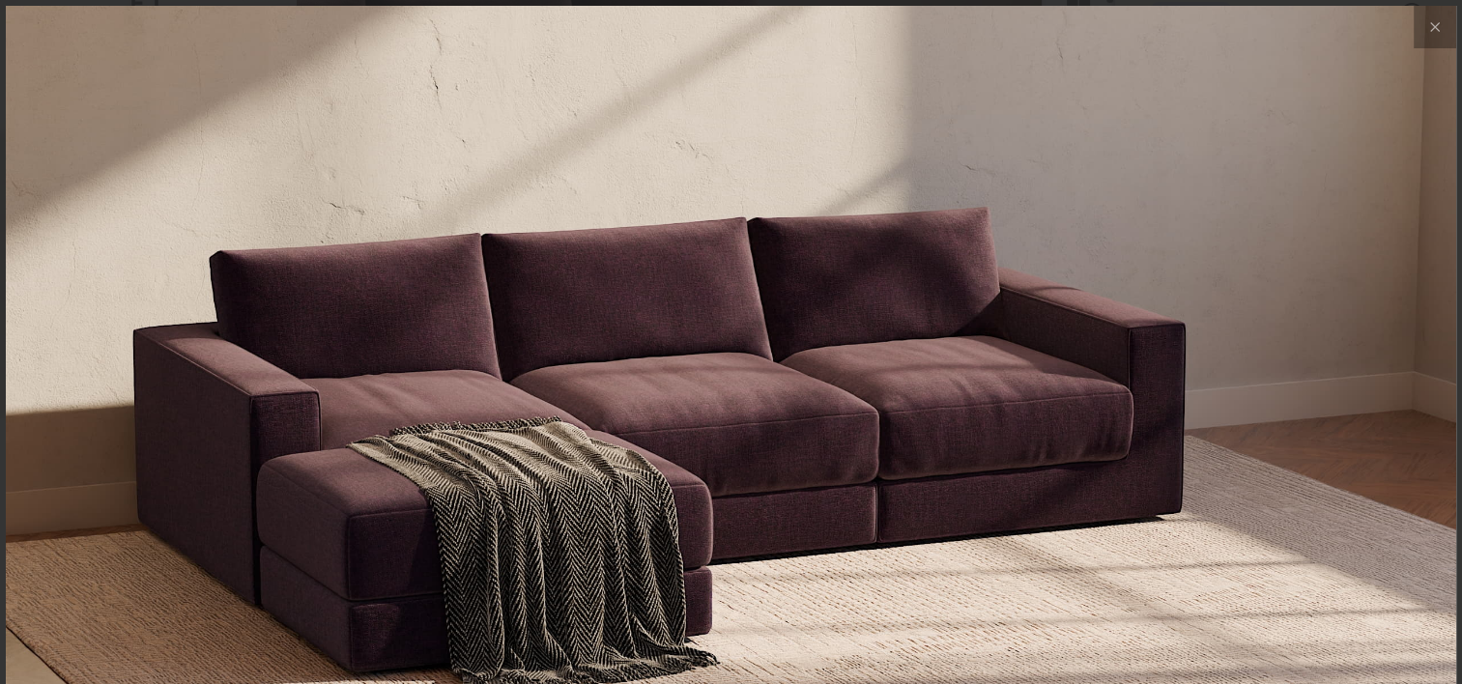
scroll to position [21497, 1461]
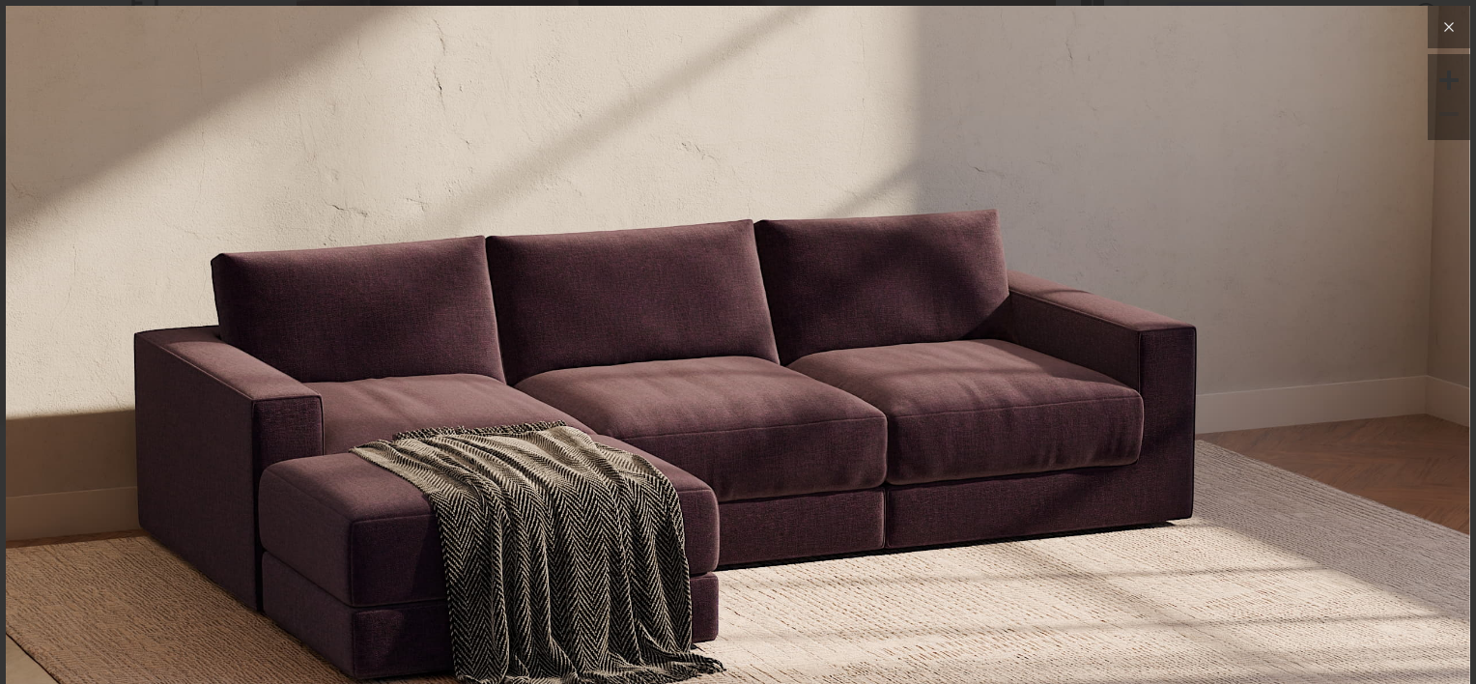
click at [1438, 37] on icon at bounding box center [1449, 26] width 23 height 23
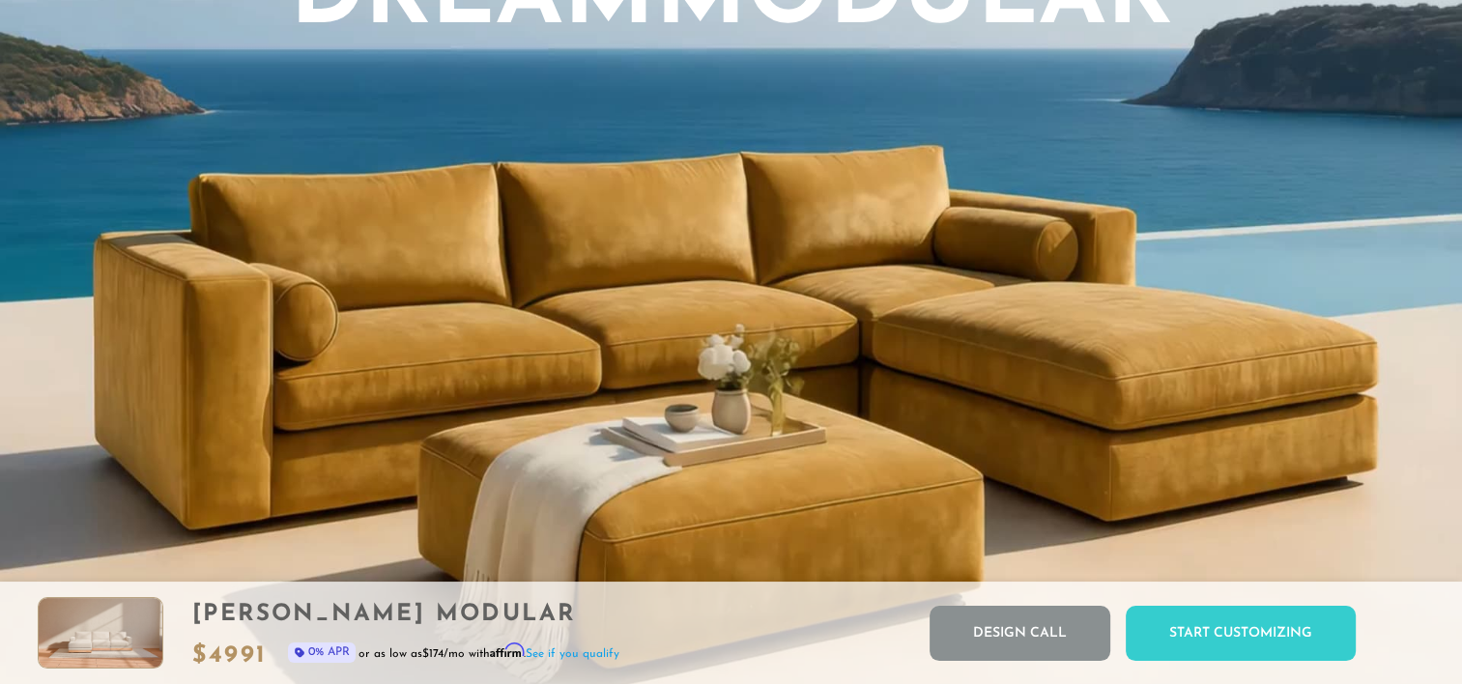
scroll to position [1707, 0]
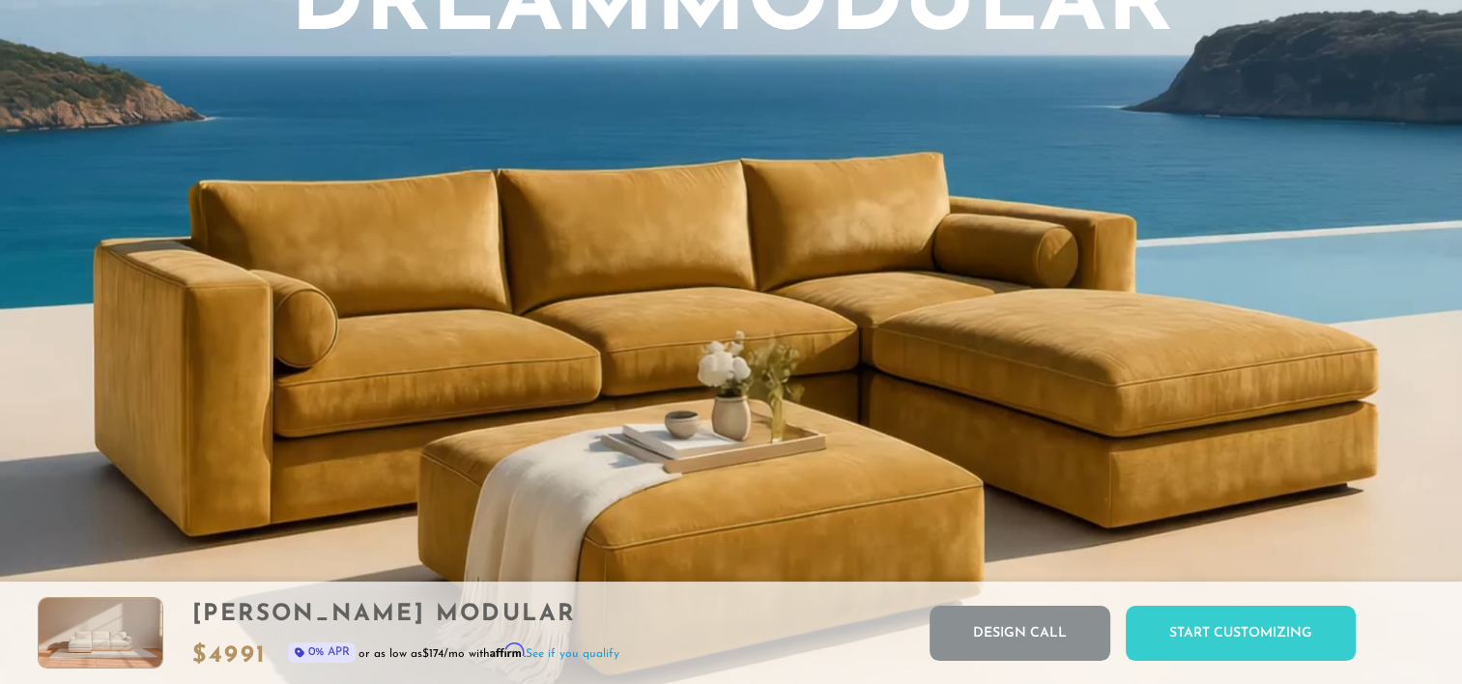
drag, startPoint x: 1113, startPoint y: 456, endPoint x: 935, endPoint y: 451, distance: 177.9
click at [935, 451] on video "Your browser does not support HTML5 video." at bounding box center [731, 173] width 1462 height 1101
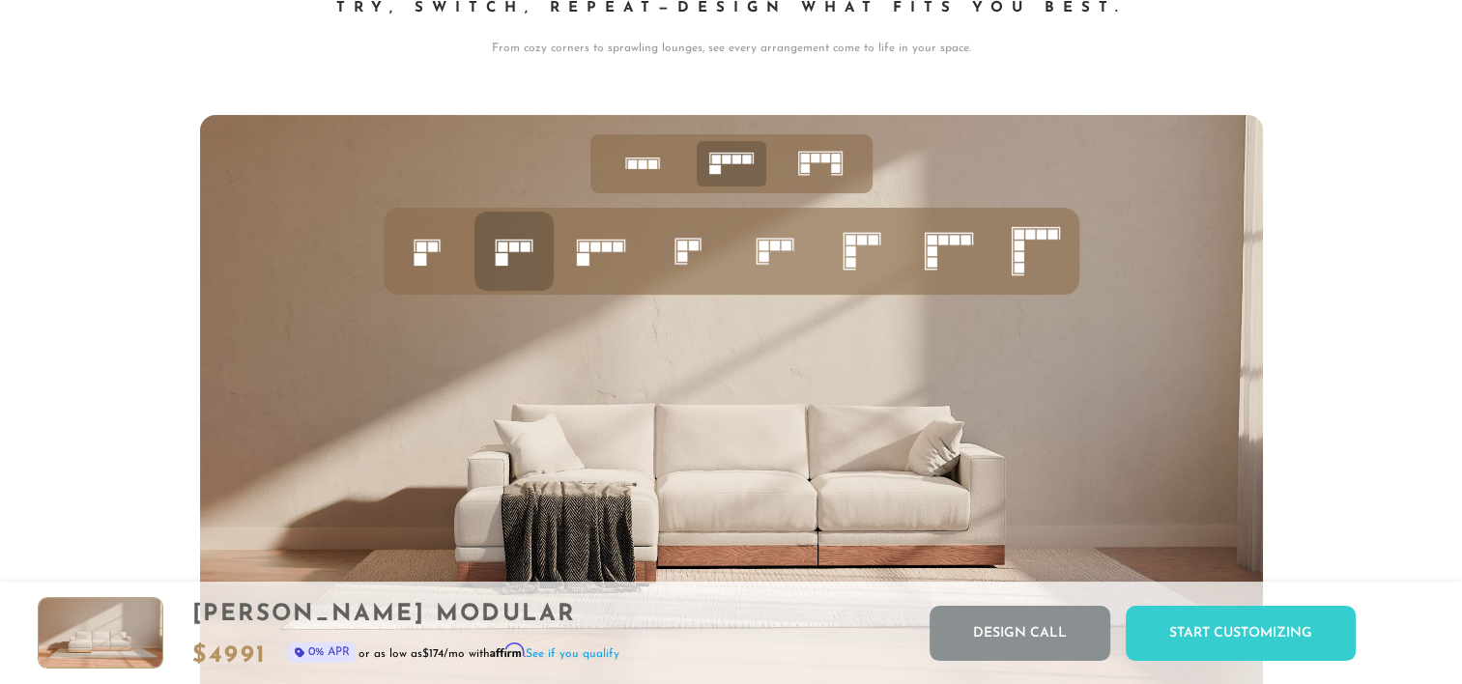
scroll to position [7579, 0]
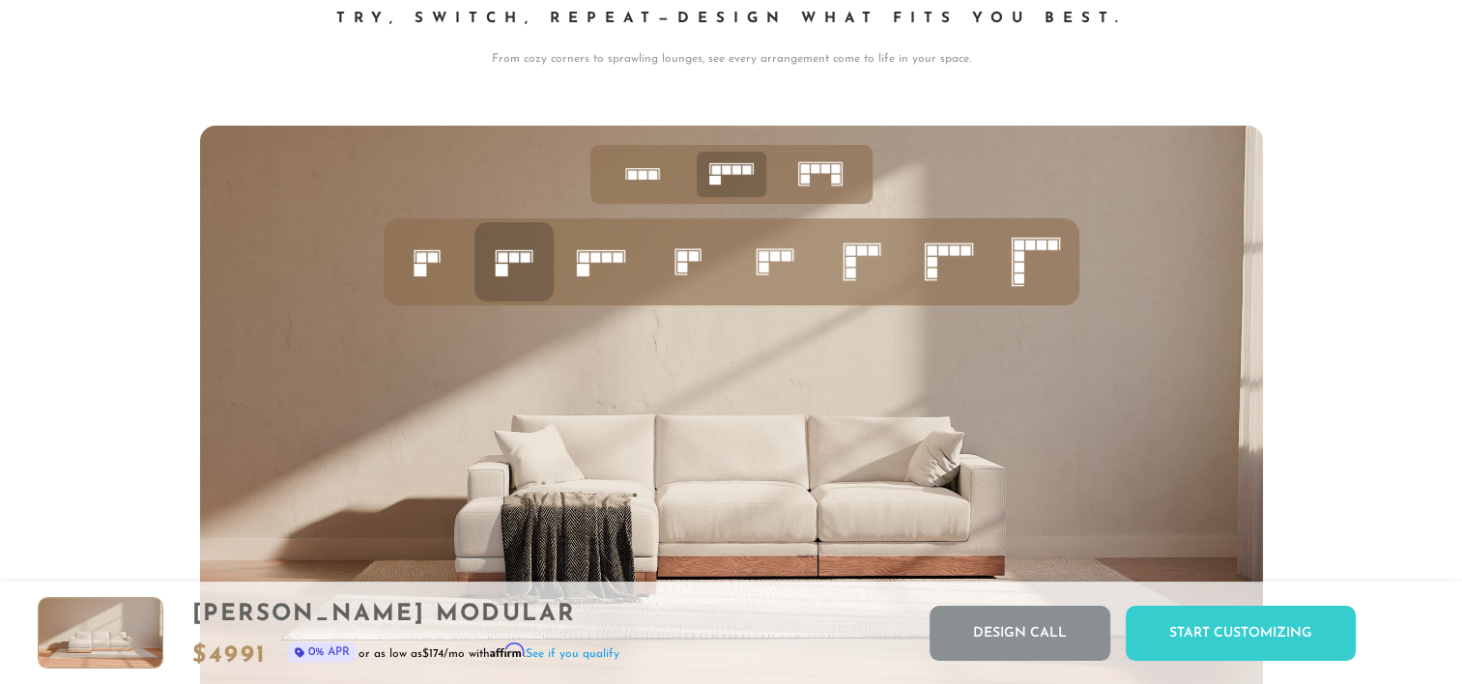
click at [633, 188] on icon at bounding box center [643, 174] width 60 height 60
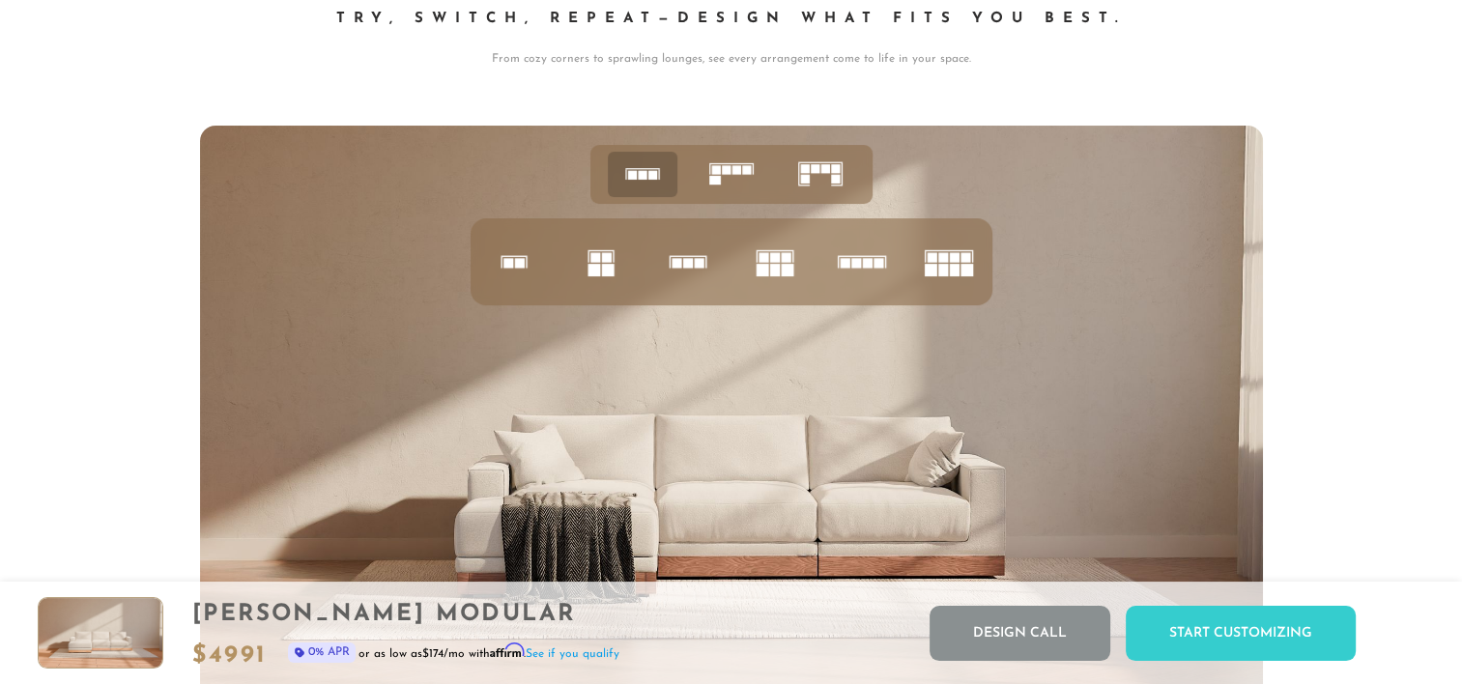
click at [687, 266] on rect at bounding box center [687, 263] width 10 height 10
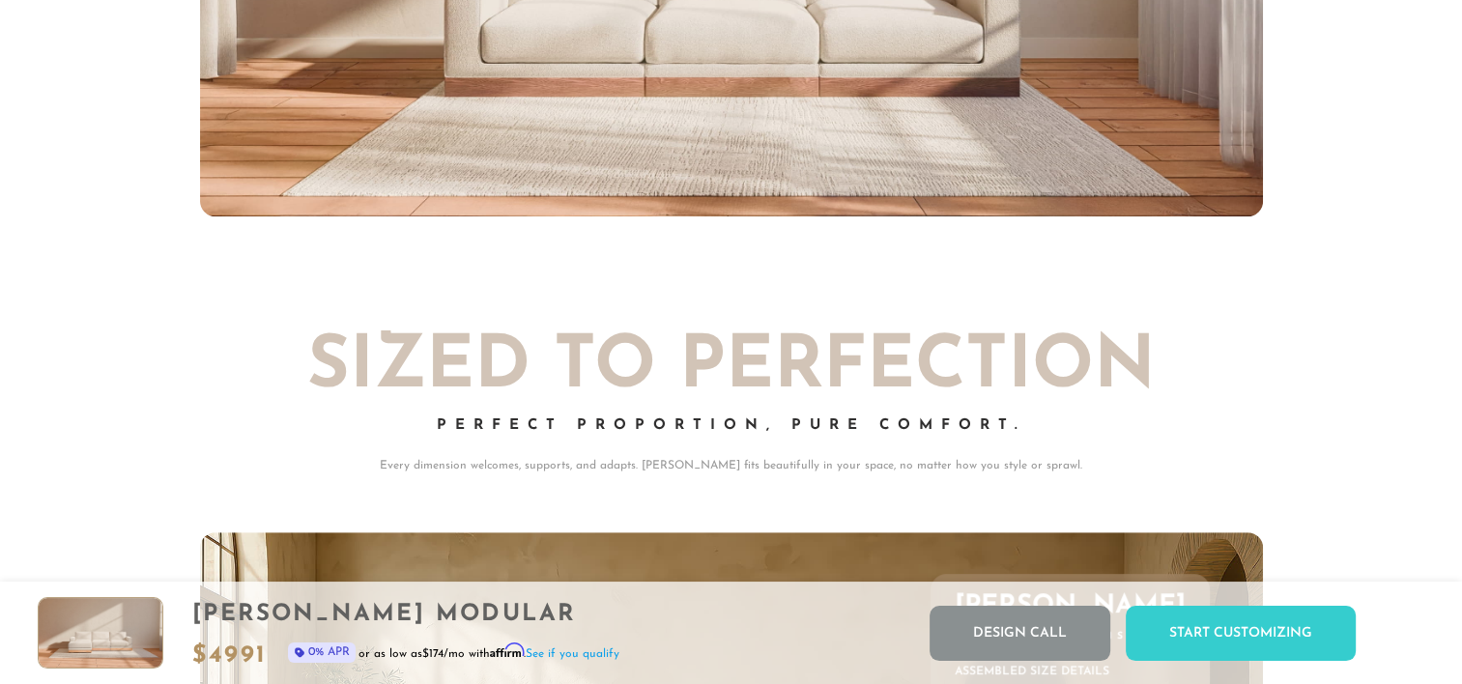
scroll to position [8089, 0]
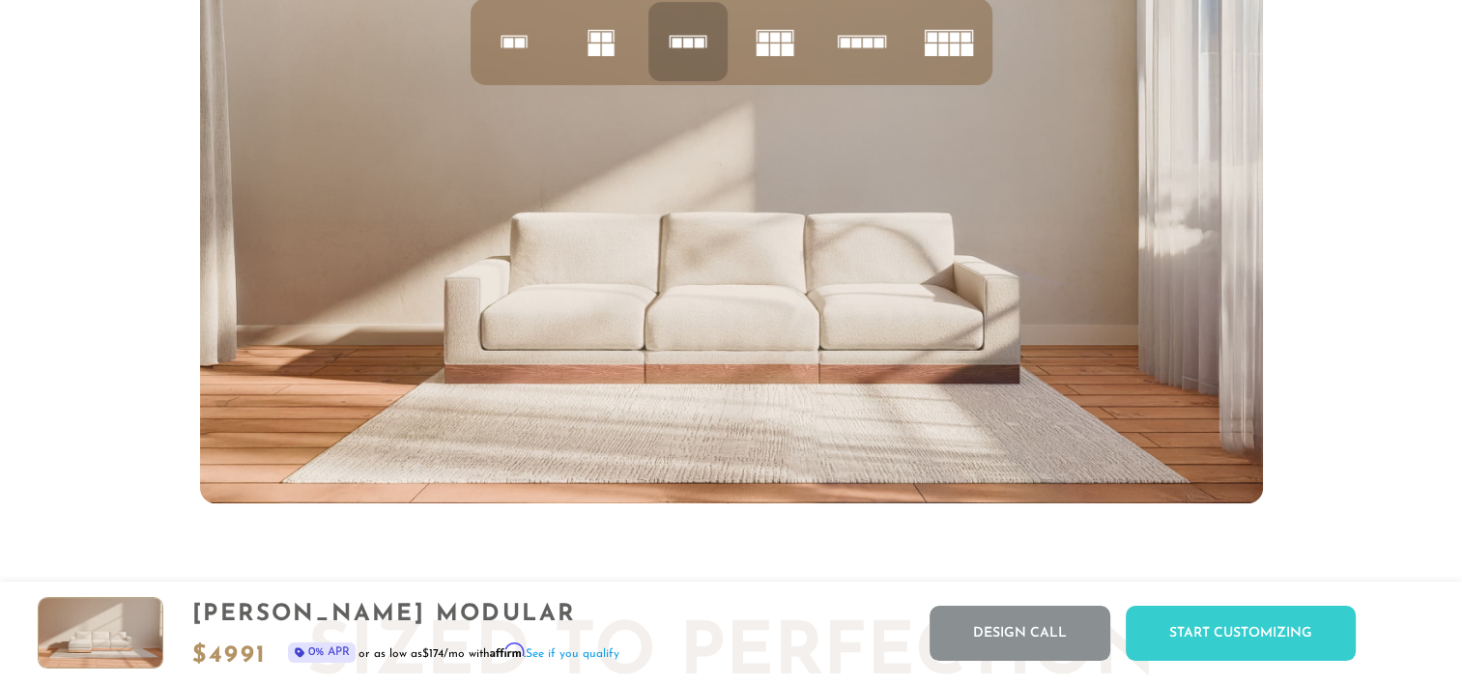
scroll to position [7796, 0]
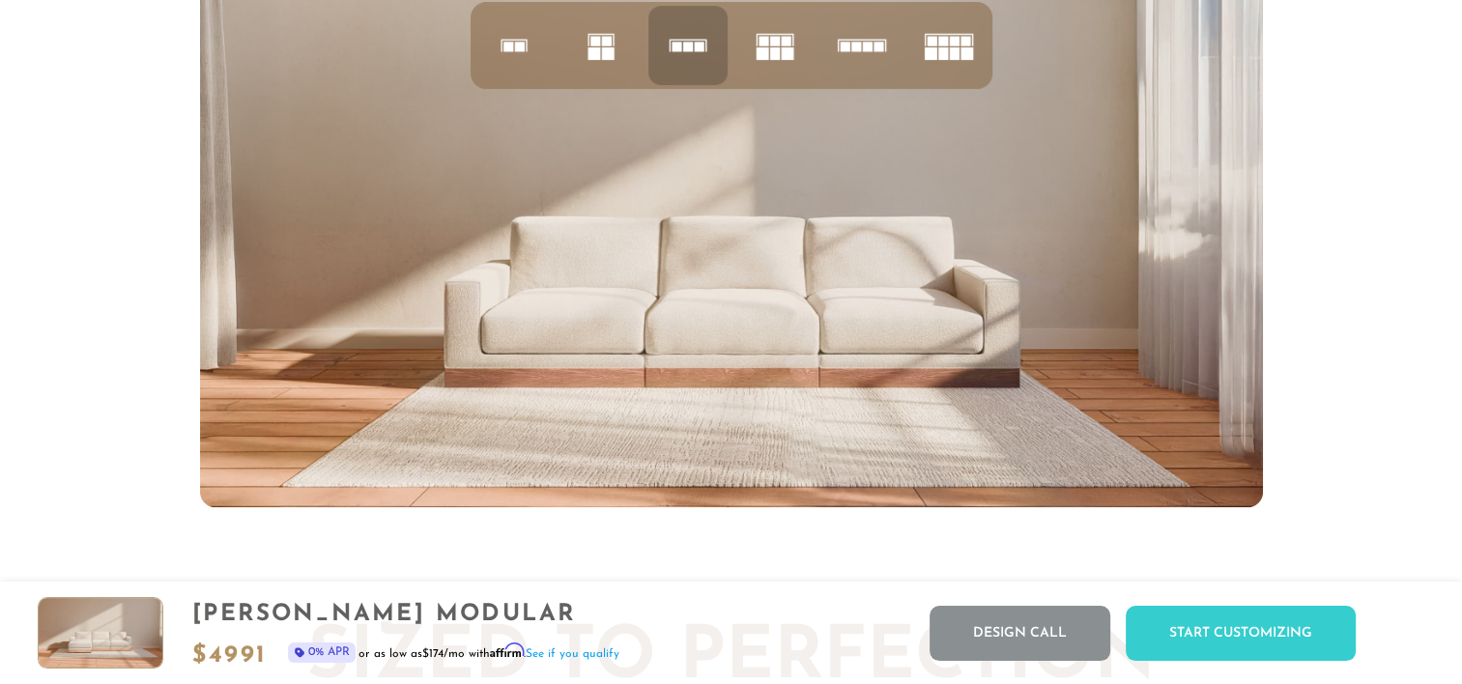
click at [804, 248] on img at bounding box center [731, 208] width 1063 height 598
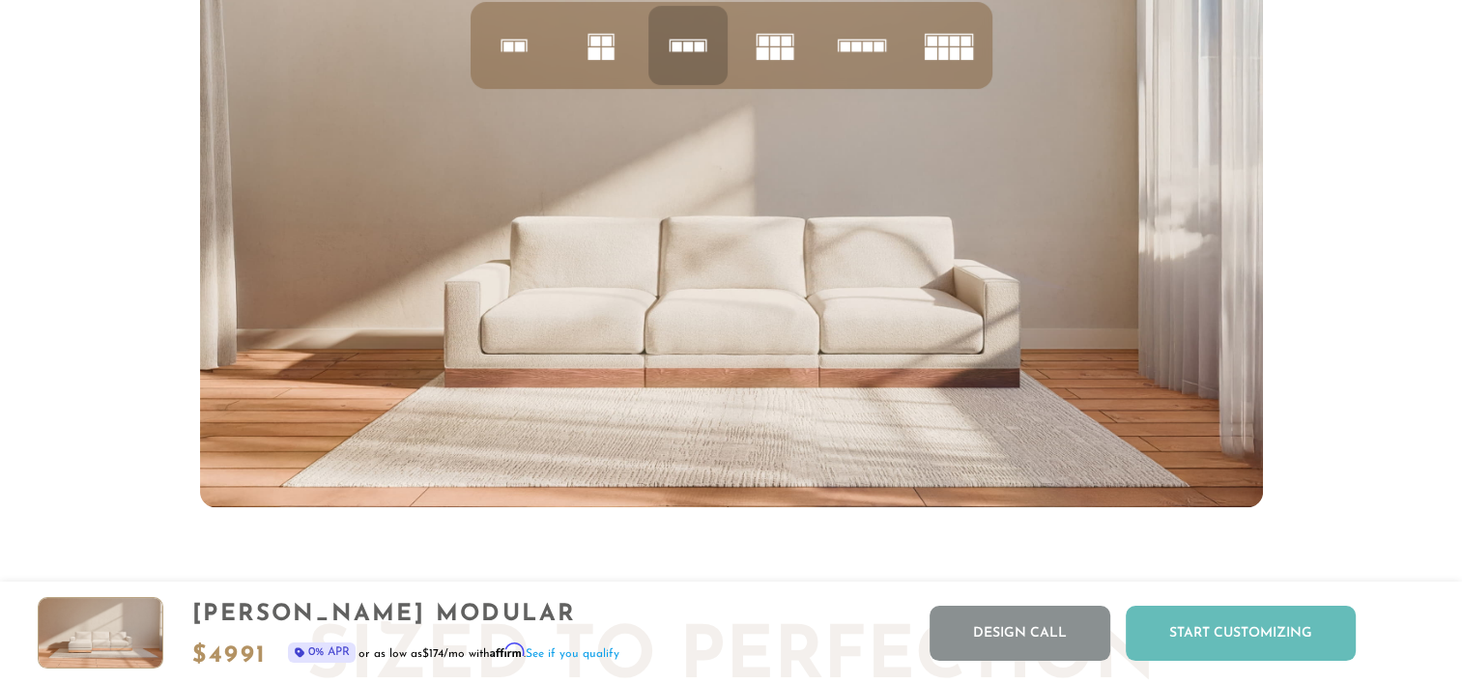
click at [1264, 642] on div "Start Customizing" at bounding box center [1241, 633] width 230 height 55
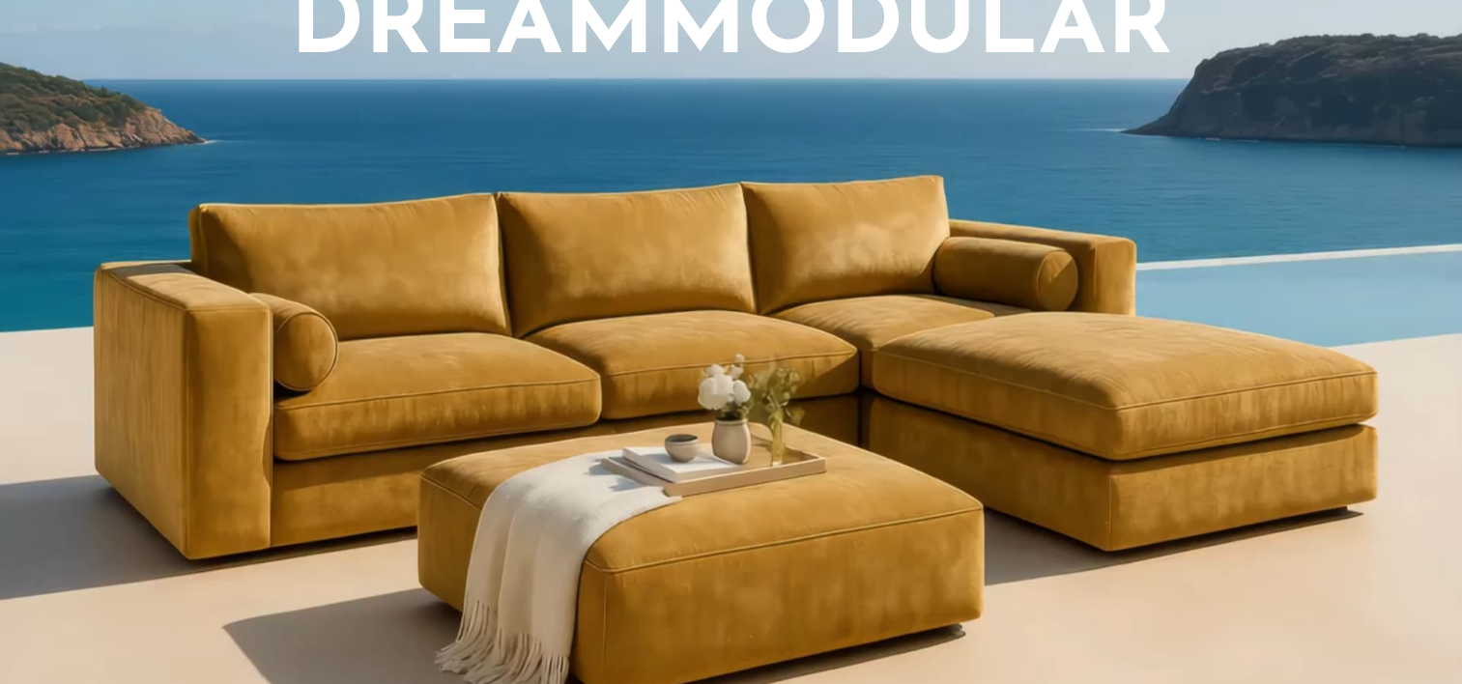
scroll to position [0, 0]
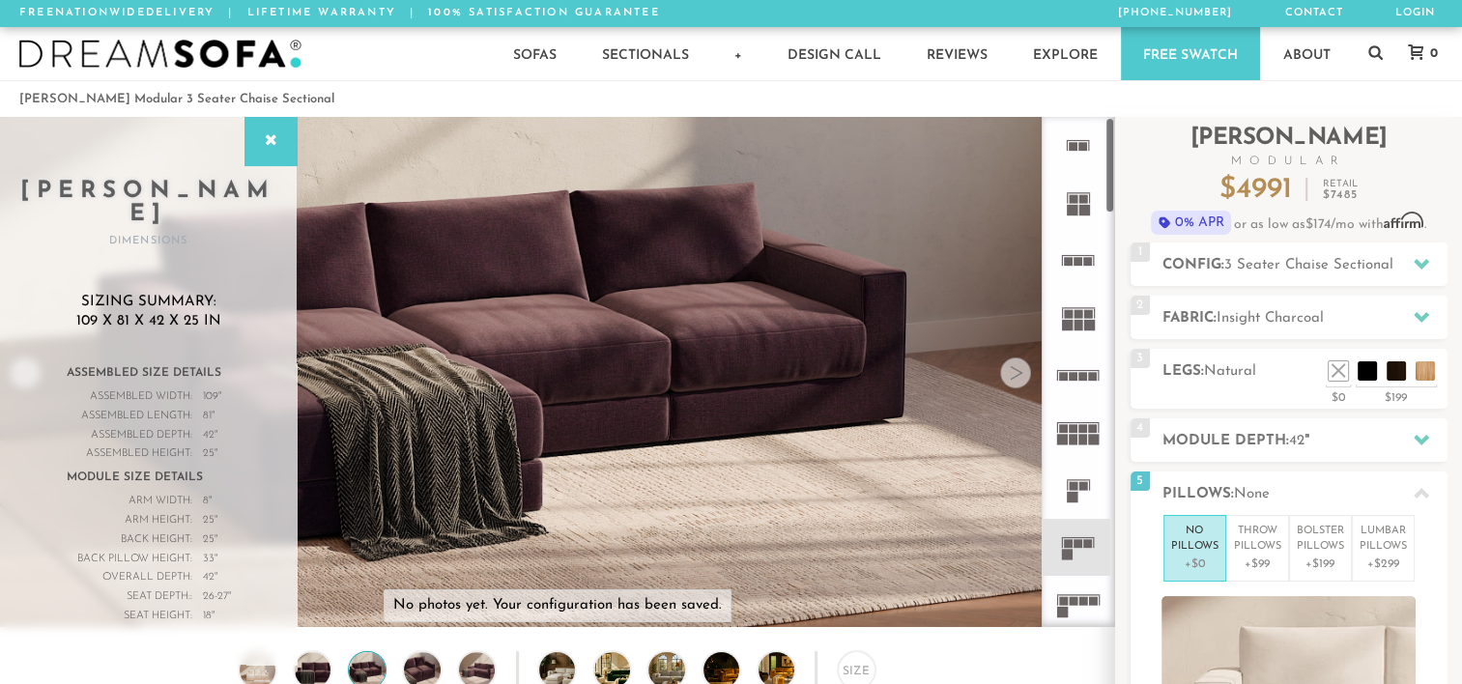
click at [1086, 262] on rect at bounding box center [1088, 261] width 9 height 9
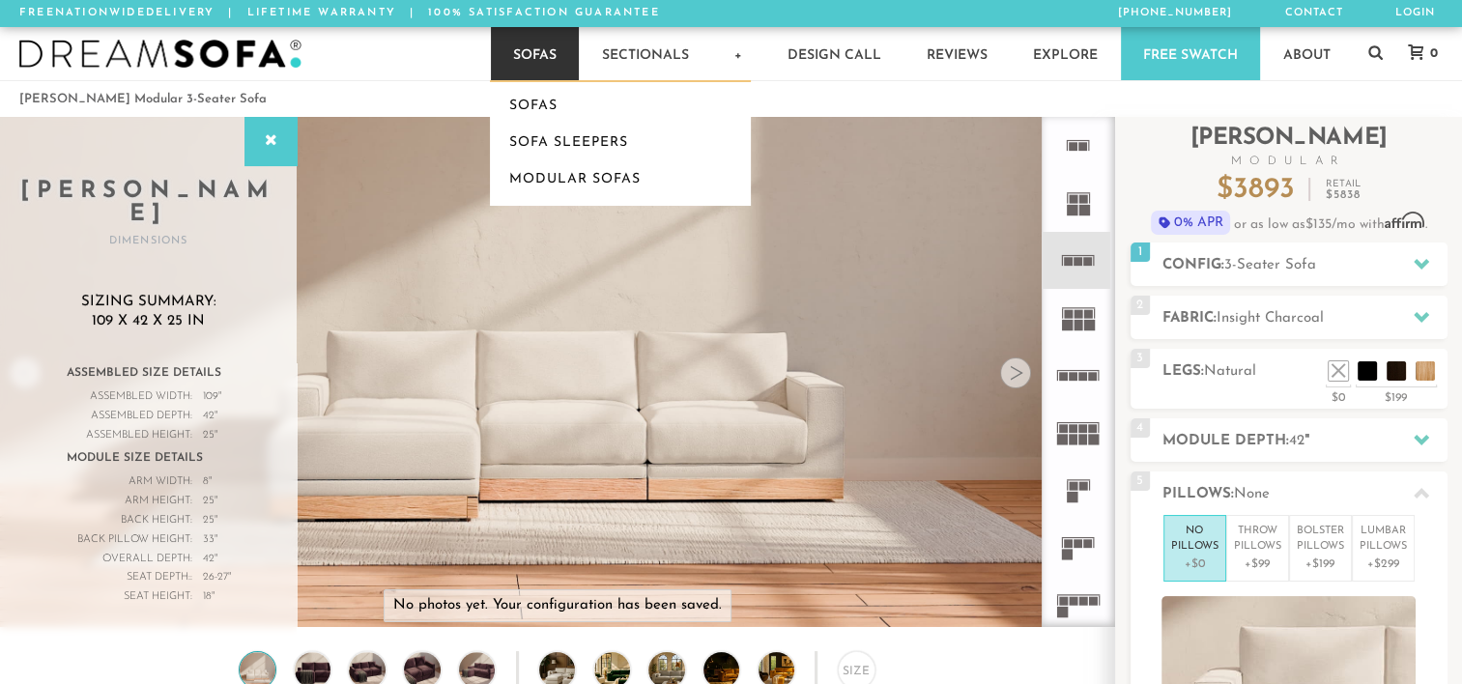
click at [522, 53] on link "Sofas" at bounding box center [535, 53] width 88 height 53
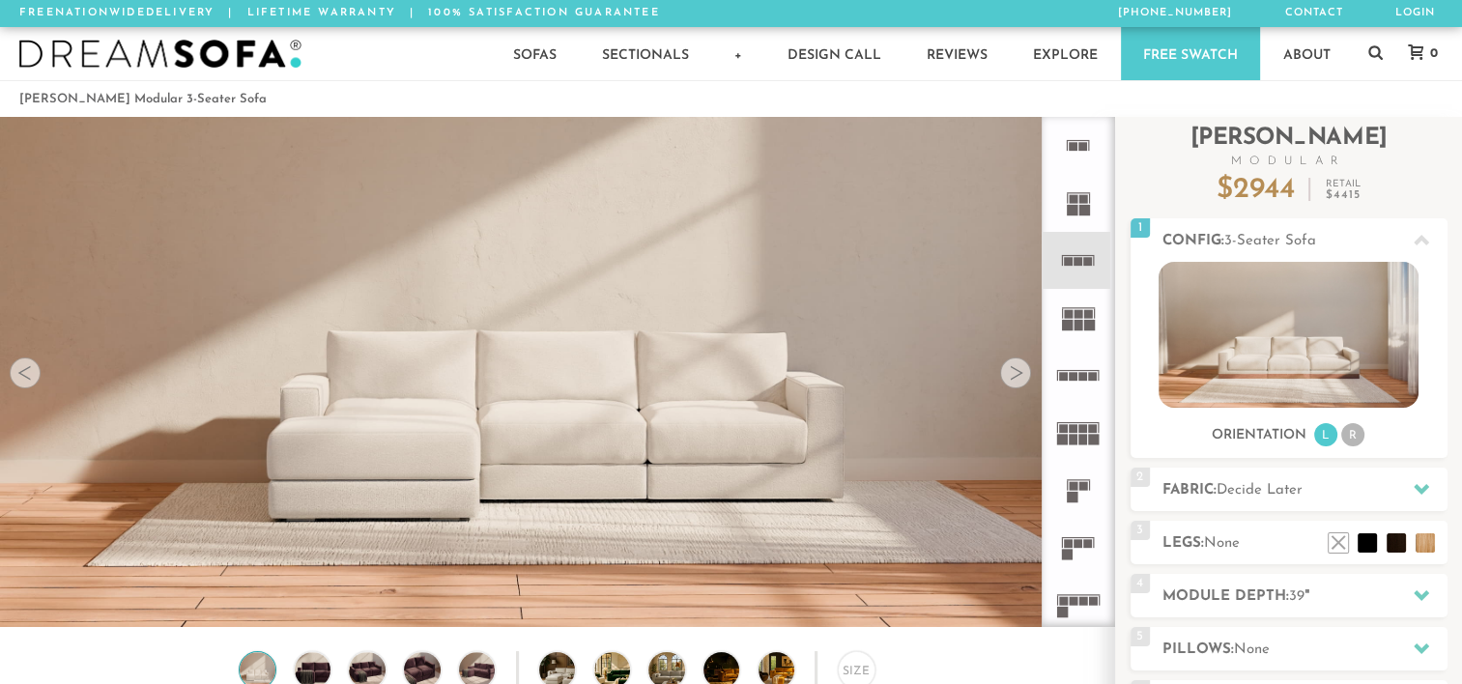
scroll to position [21468, 1446]
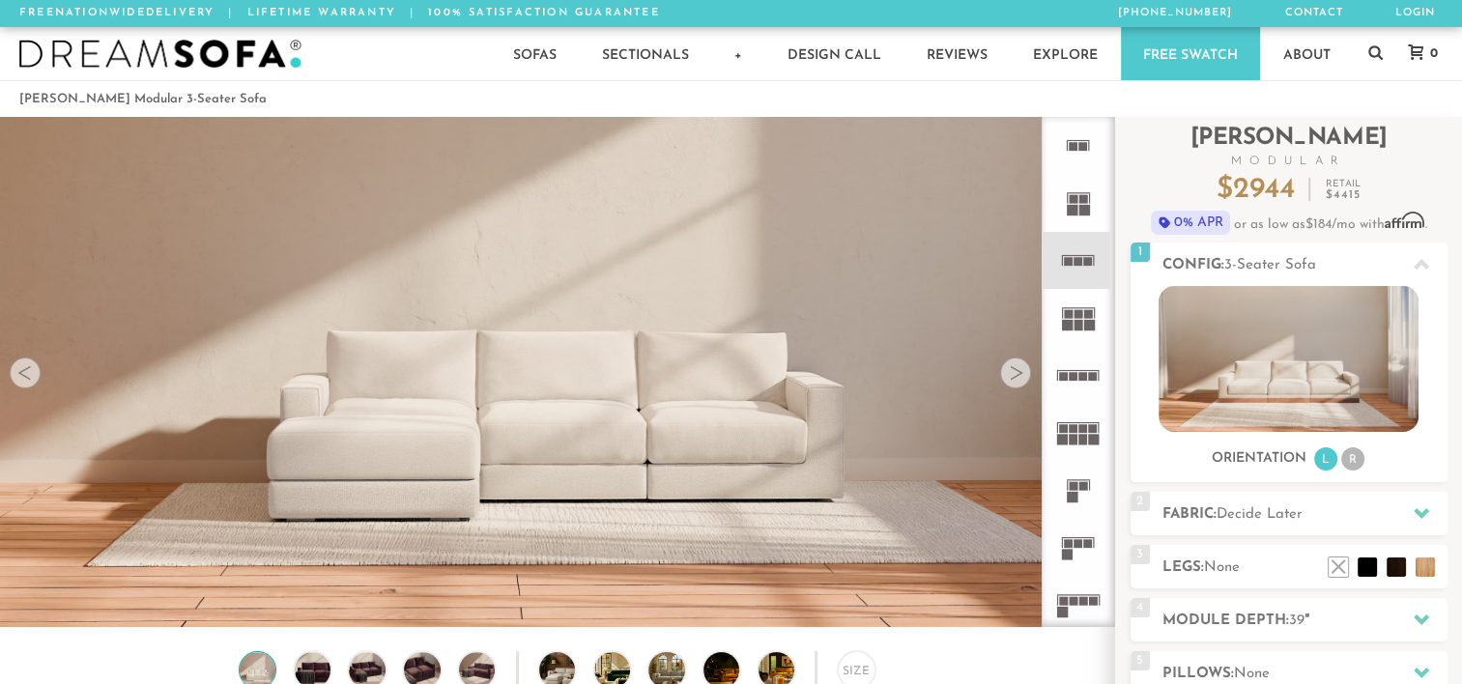
click at [1020, 383] on div at bounding box center [1015, 373] width 31 height 31
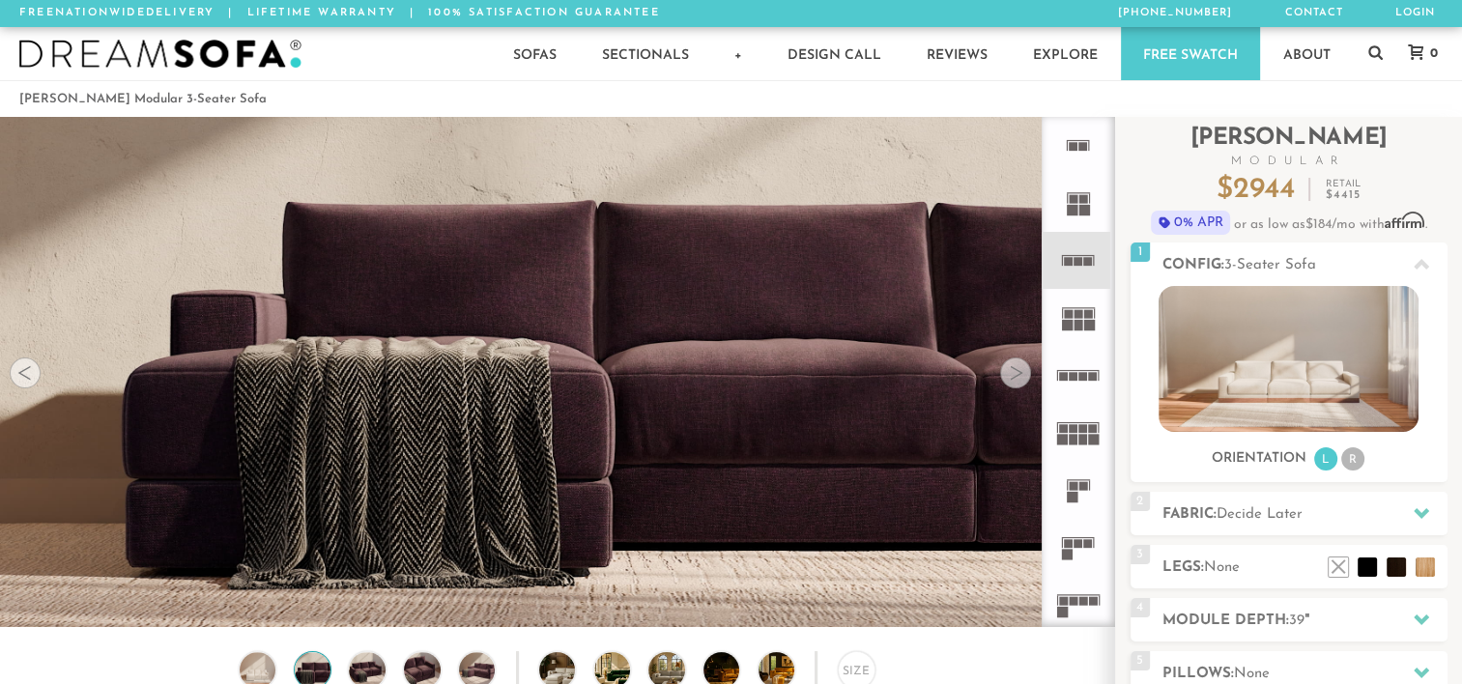
click at [1014, 370] on div at bounding box center [1015, 373] width 31 height 31
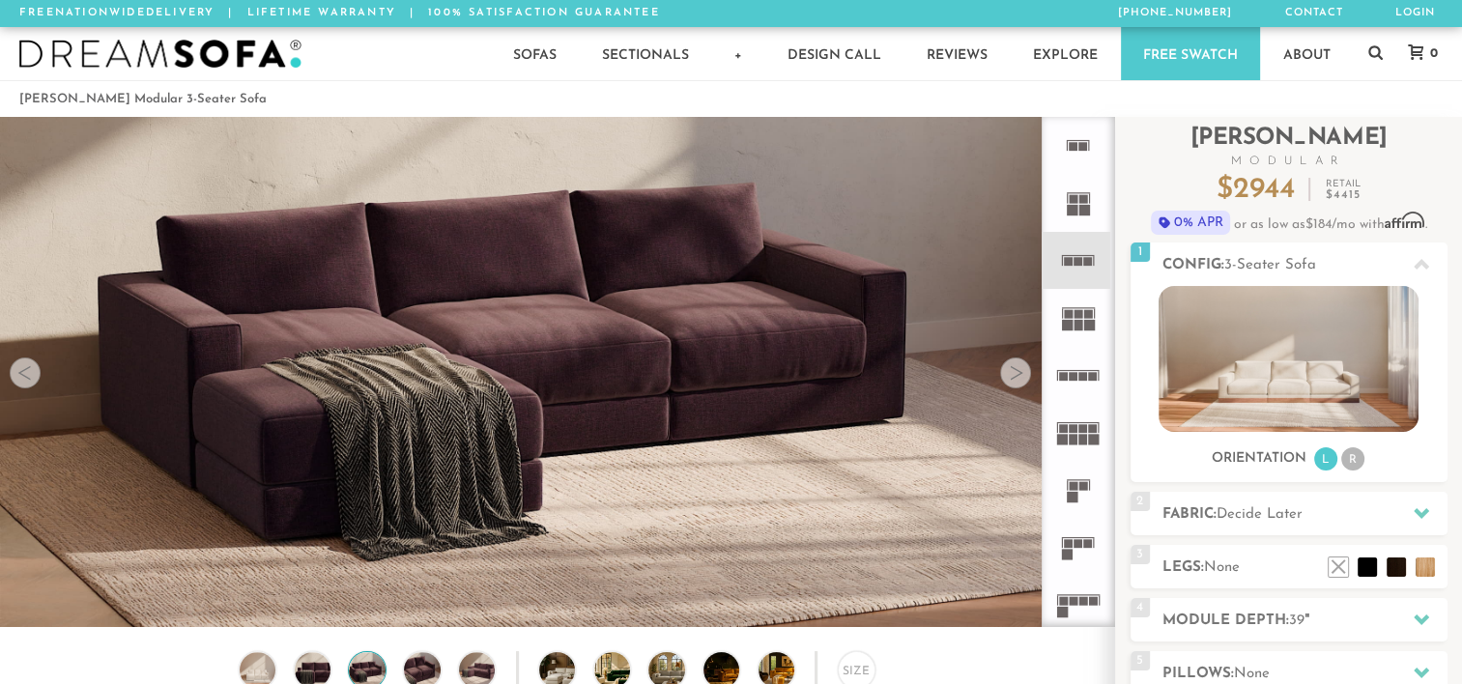
click at [1014, 370] on div at bounding box center [1015, 373] width 31 height 31
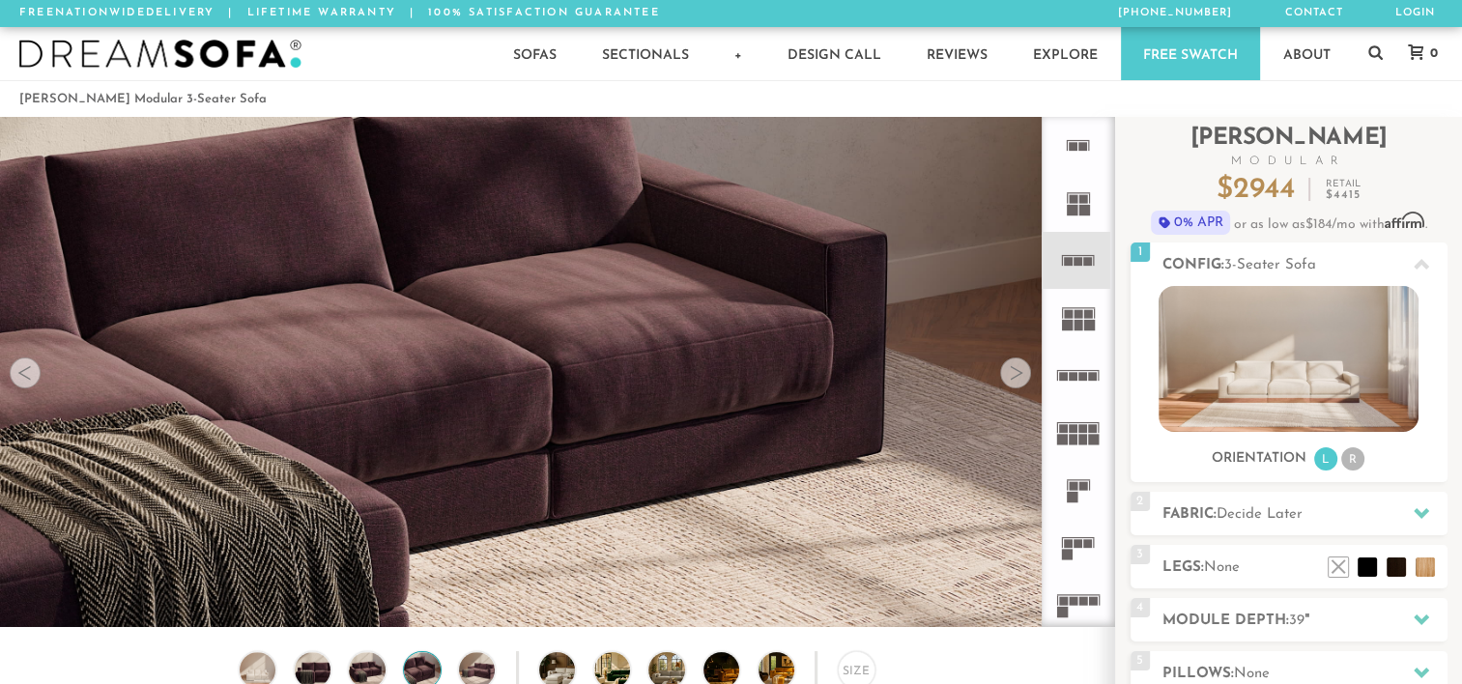
click at [1014, 370] on div at bounding box center [1015, 373] width 31 height 31
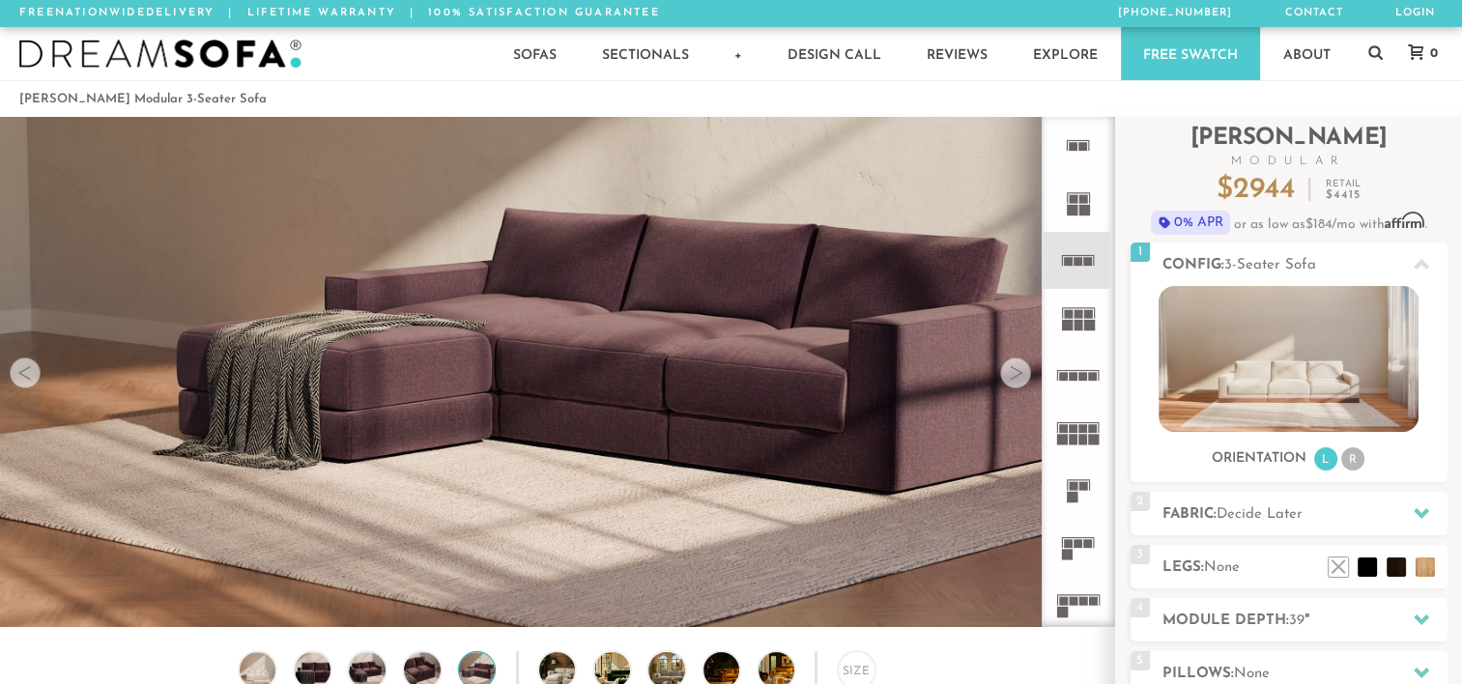
click at [1014, 370] on div at bounding box center [1015, 373] width 31 height 31
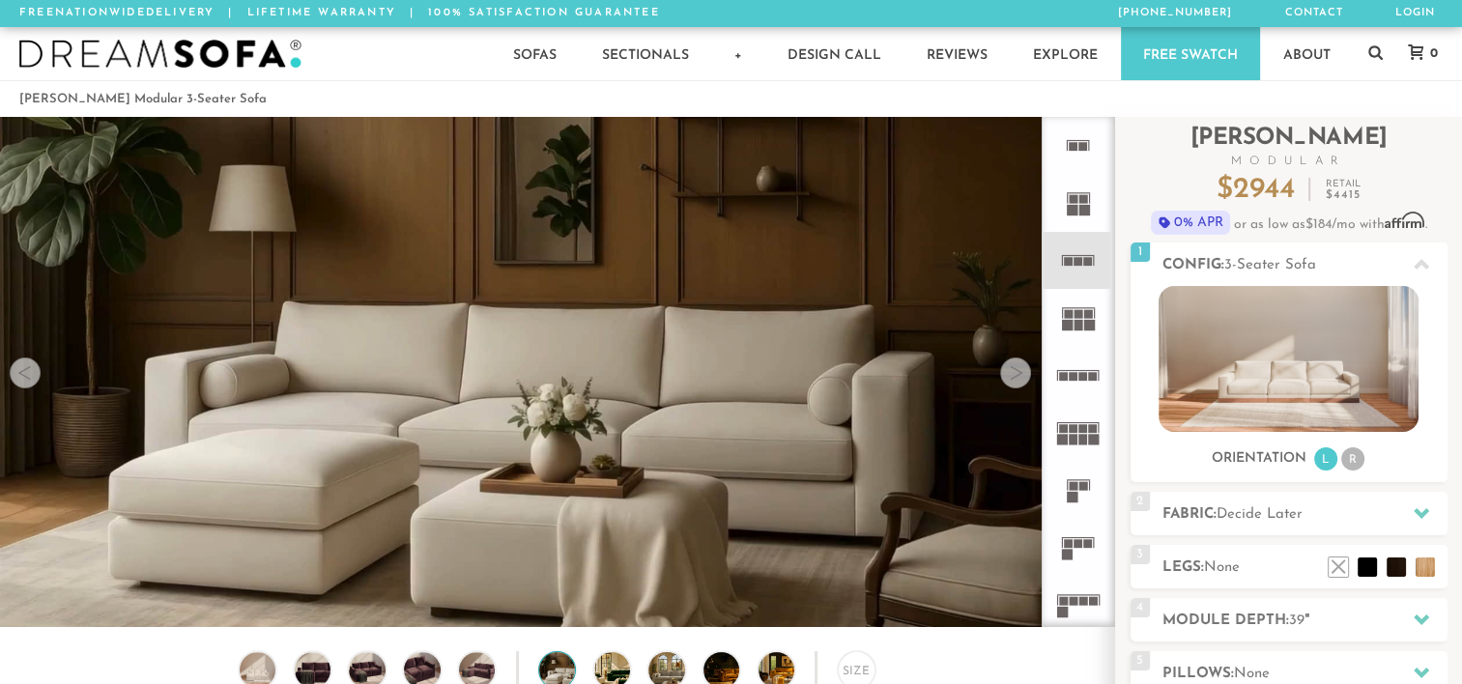
click at [1014, 370] on div at bounding box center [1015, 373] width 31 height 31
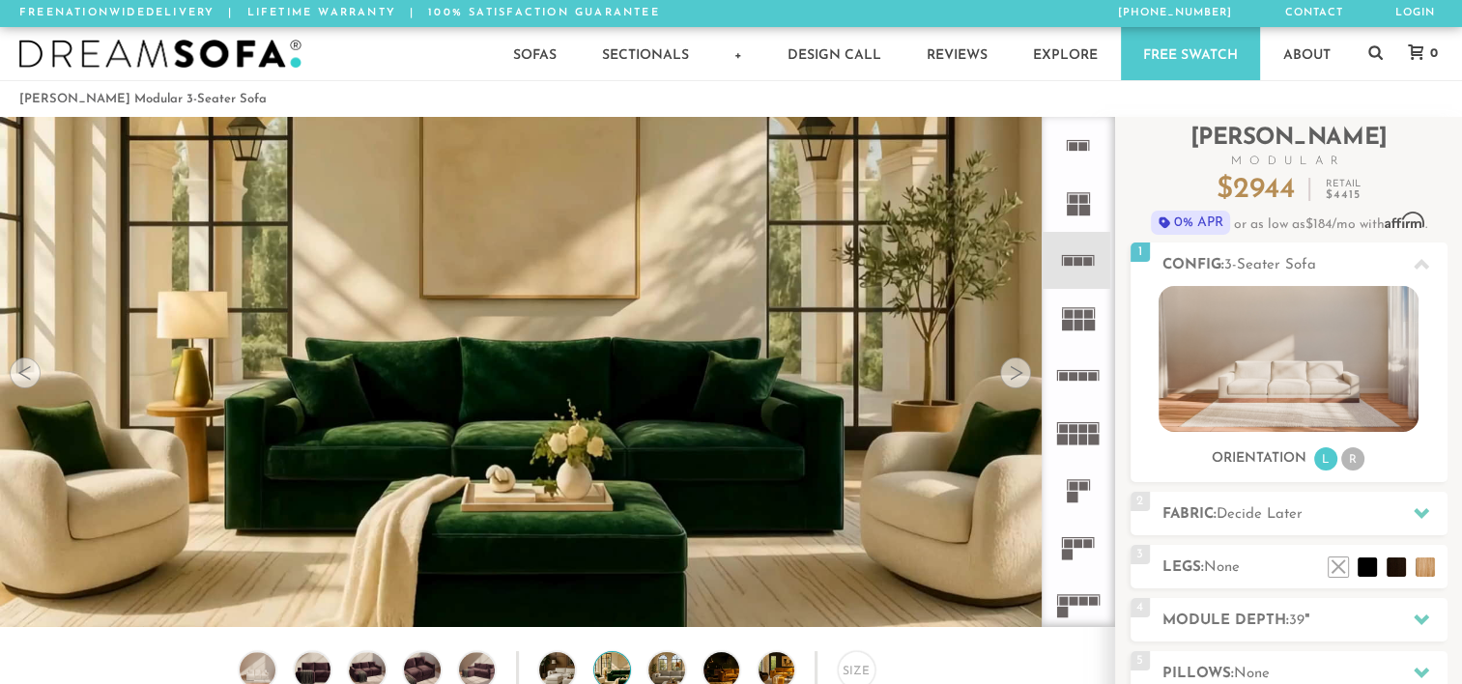
click at [1014, 370] on div at bounding box center [1015, 373] width 31 height 31
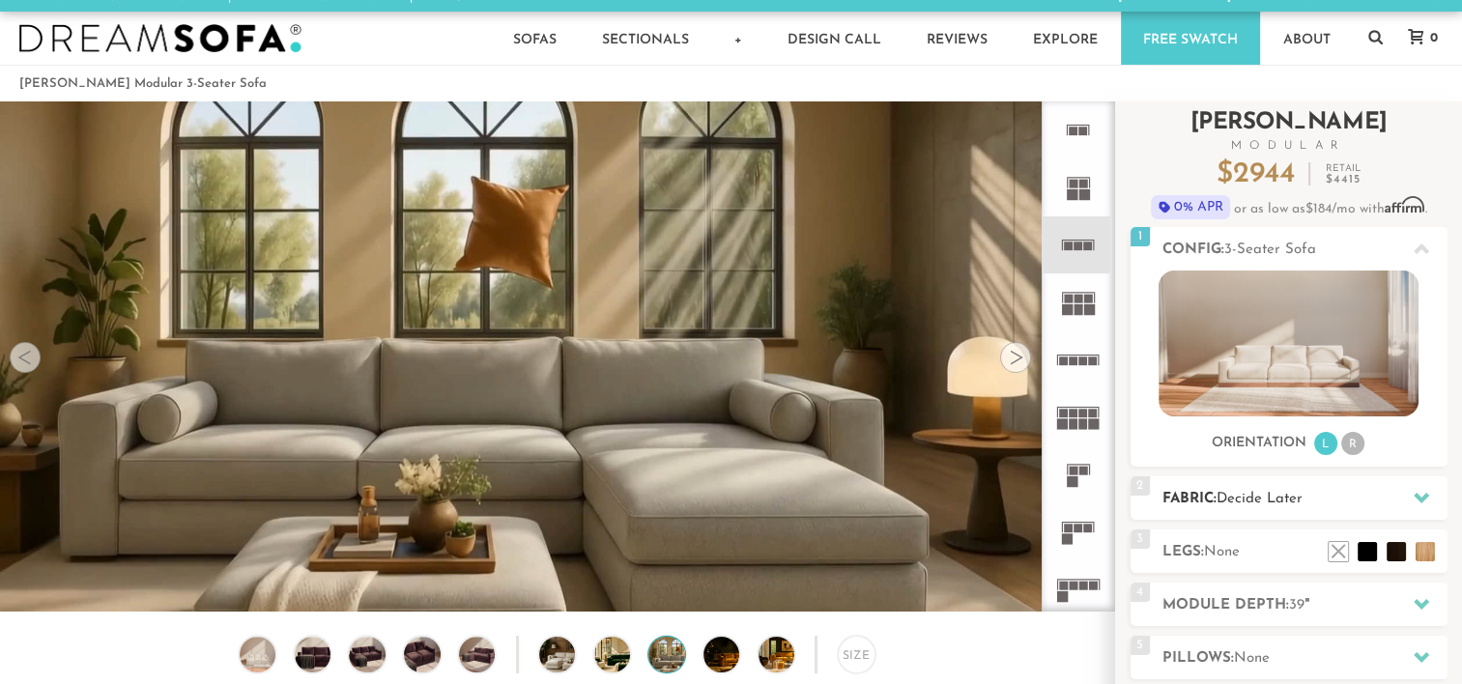
scroll to position [14, 0]
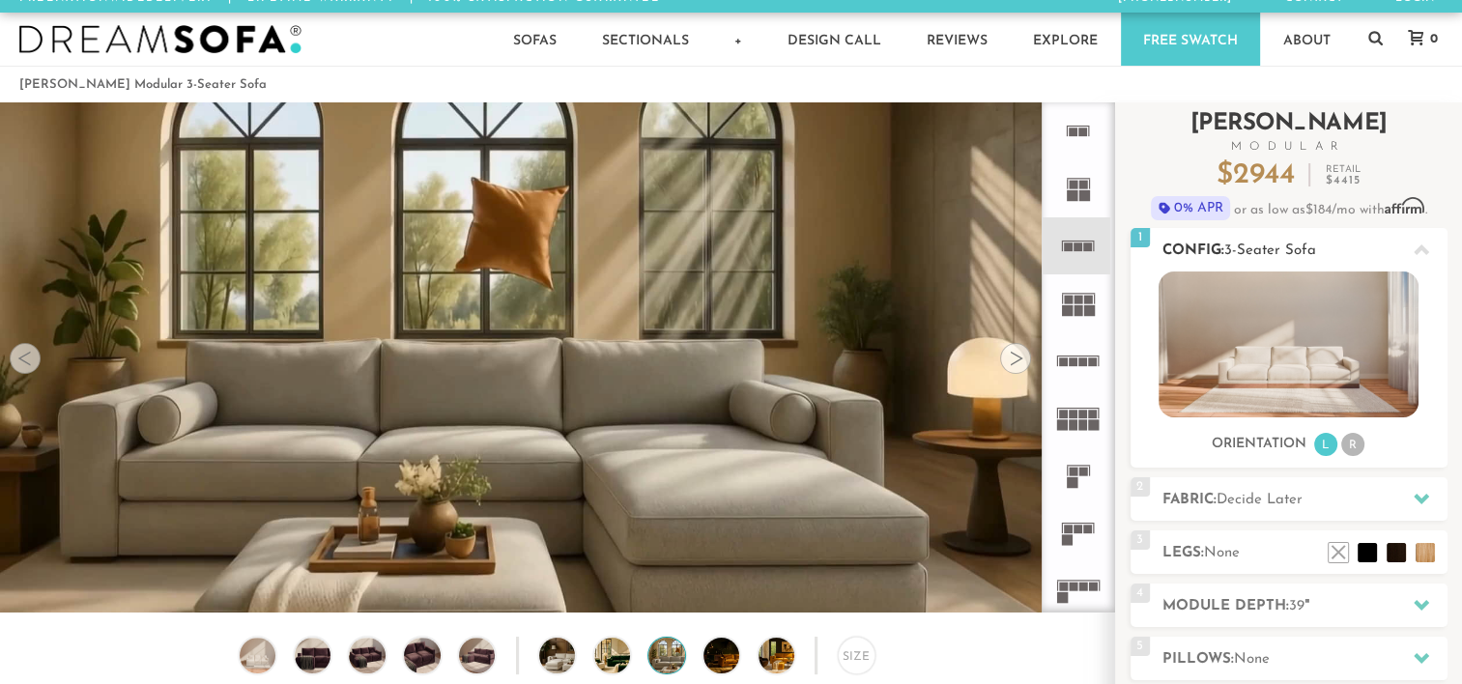
click at [1355, 443] on li "R" at bounding box center [1352, 444] width 23 height 23
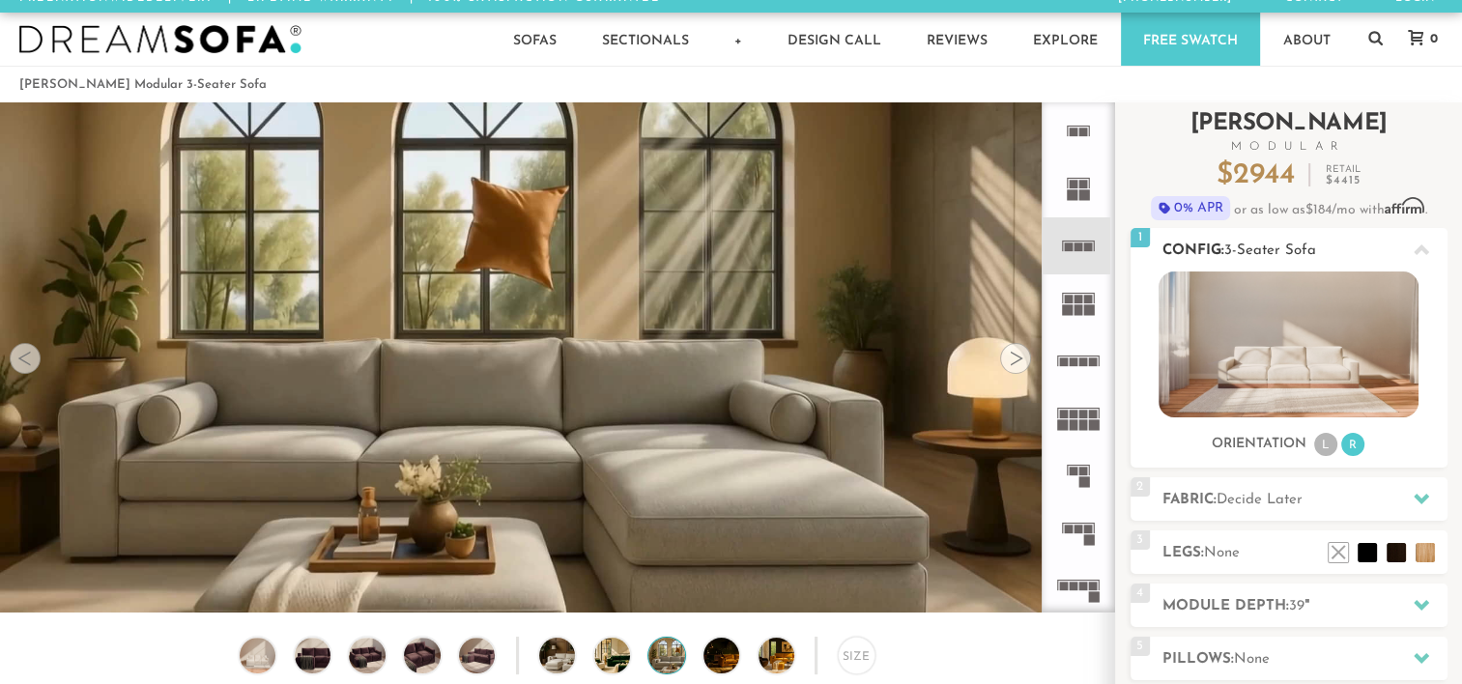
click at [1329, 443] on li "L" at bounding box center [1325, 444] width 23 height 23
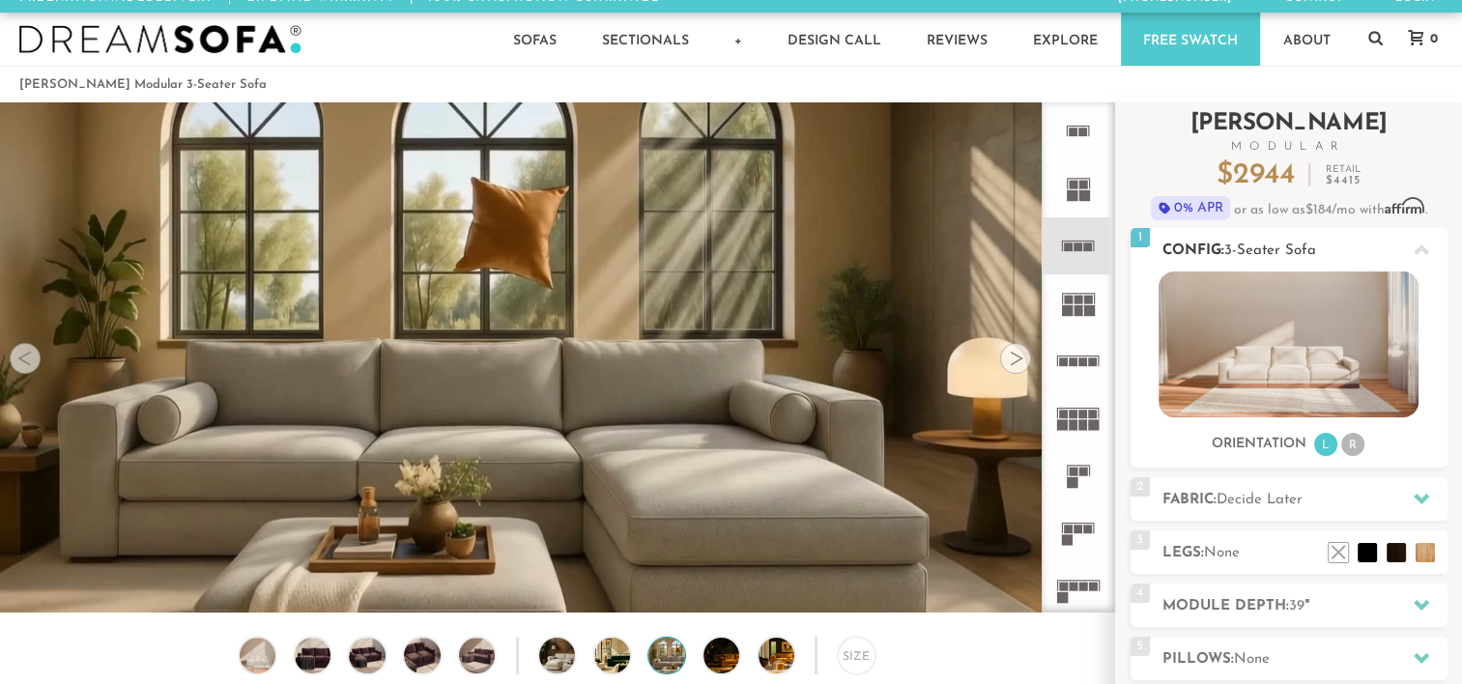
click at [1356, 444] on li "R" at bounding box center [1352, 444] width 23 height 23
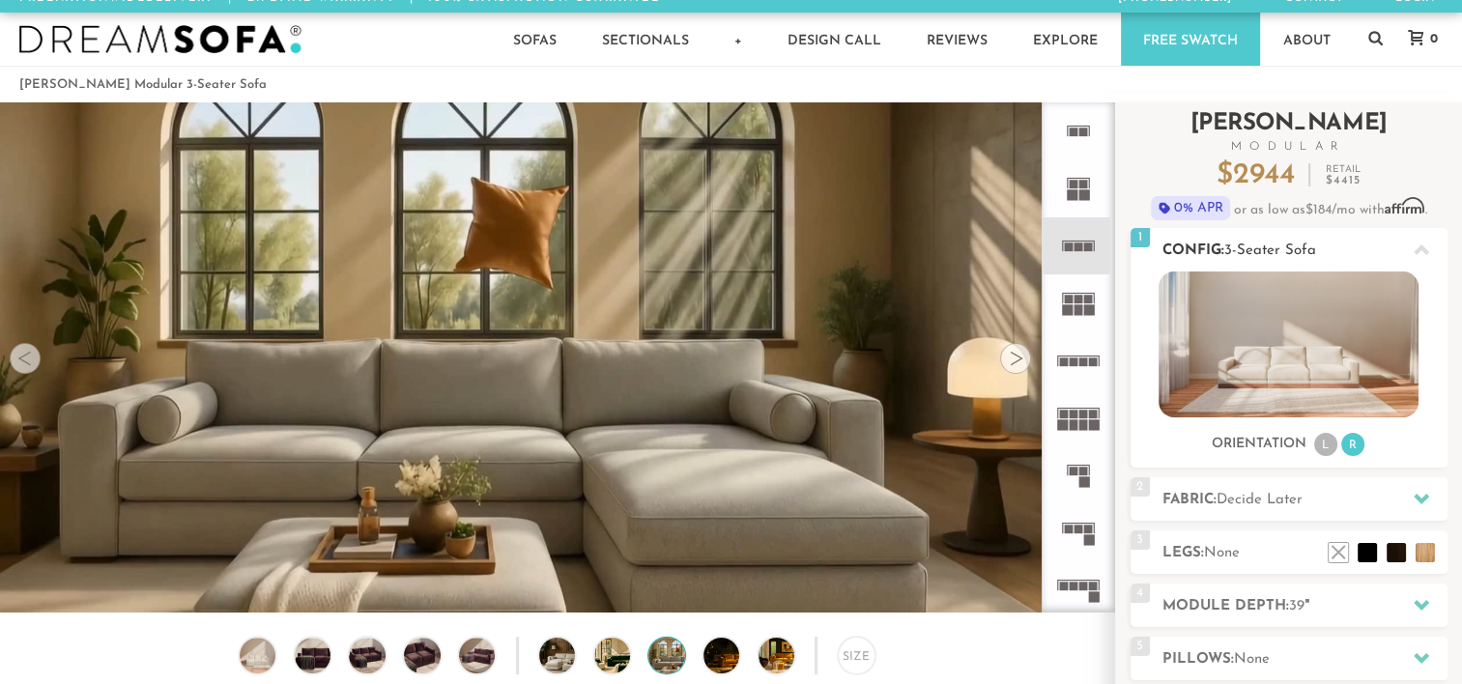
click at [1314, 445] on li "L" at bounding box center [1325, 444] width 23 height 23
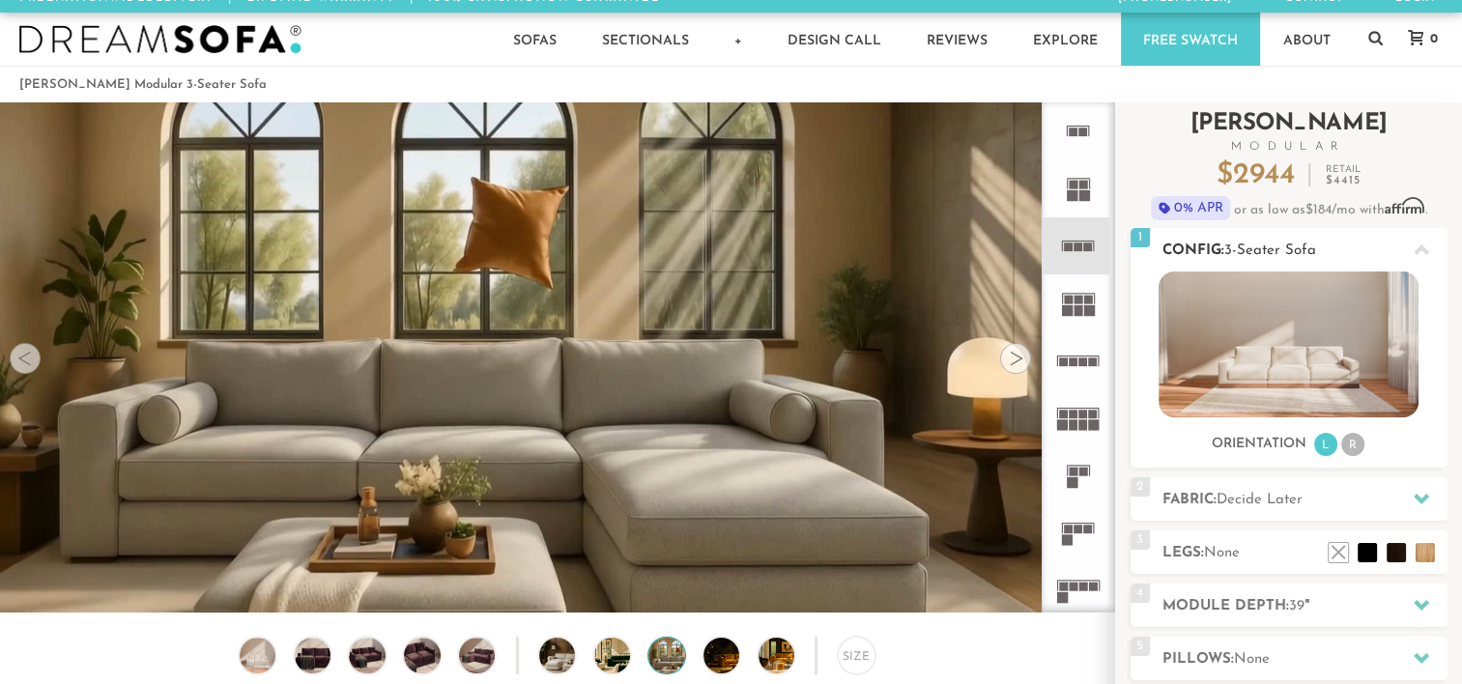
click at [1338, 446] on ul "L R" at bounding box center [1339, 445] width 54 height 26
click at [1354, 441] on li "R" at bounding box center [1352, 444] width 23 height 23
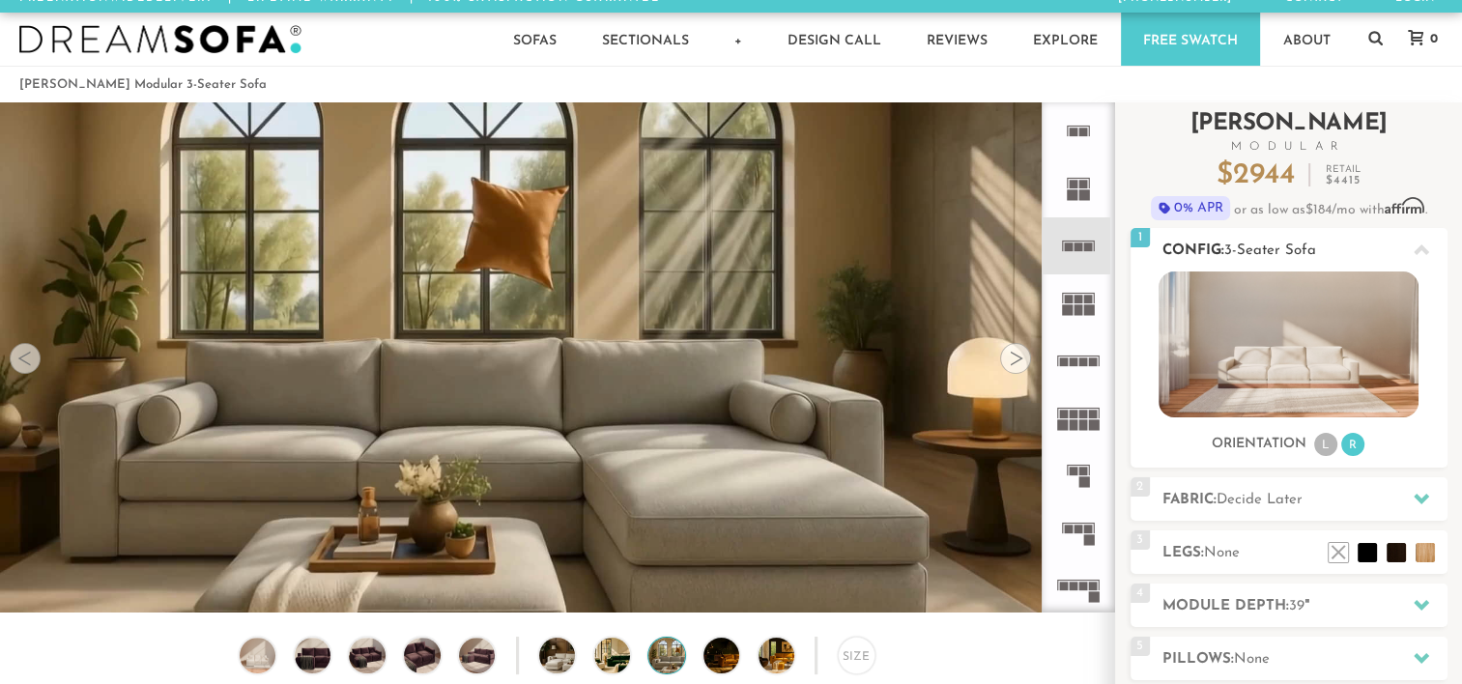
click at [1322, 442] on li "L" at bounding box center [1325, 444] width 23 height 23
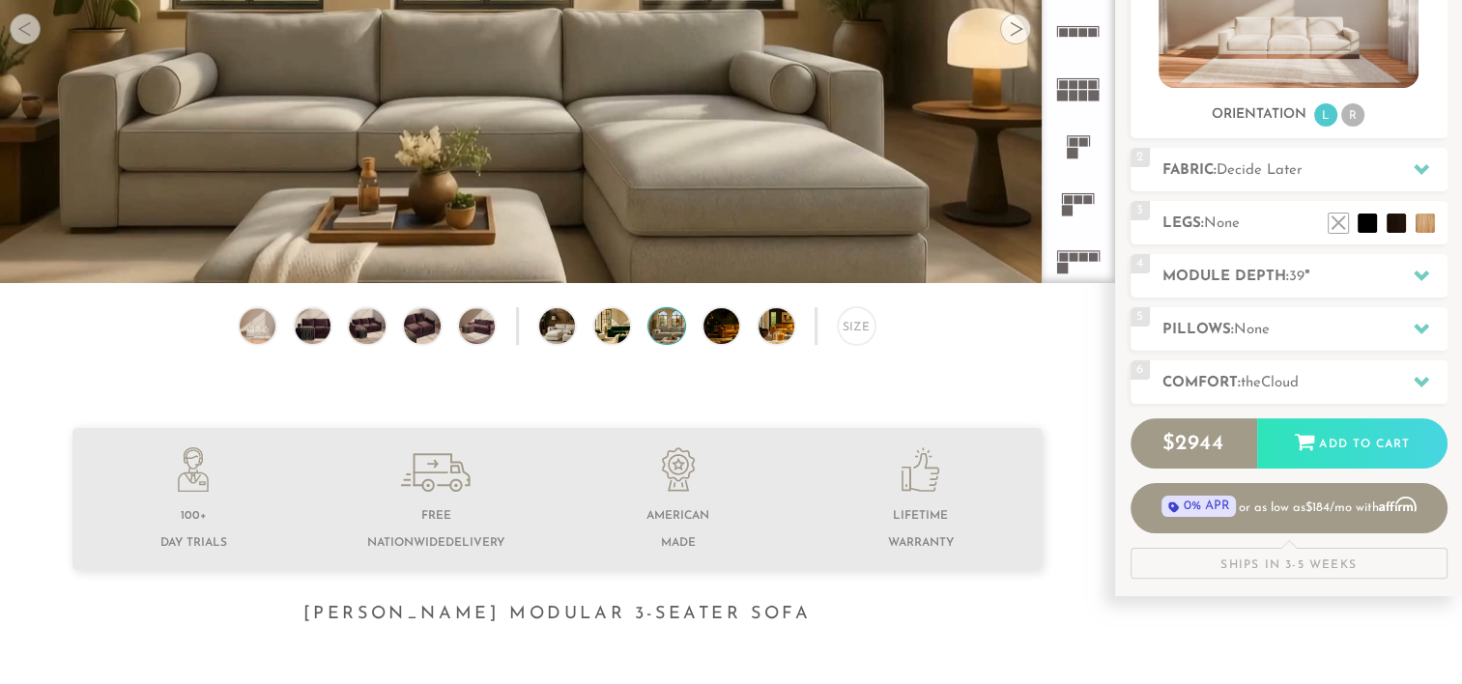
scroll to position [0, 0]
